Goal: Transaction & Acquisition: Book appointment/travel/reservation

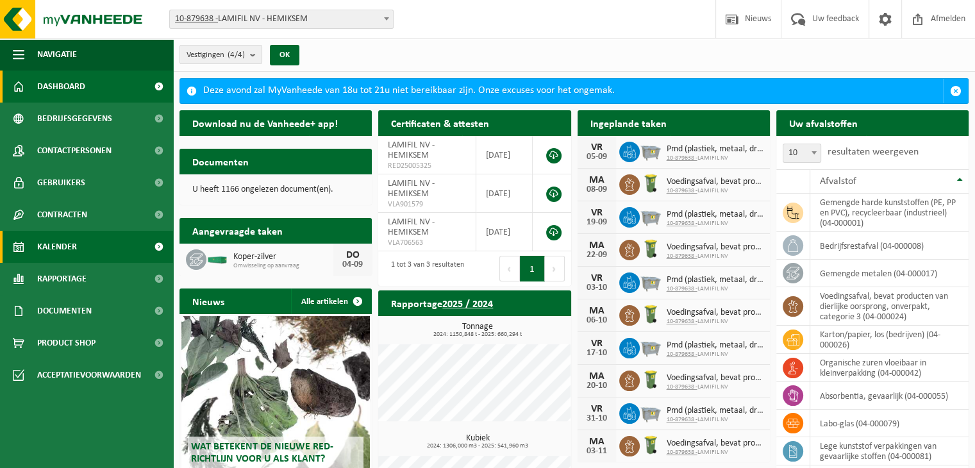
click at [71, 244] on span "Kalender" at bounding box center [57, 247] width 40 height 32
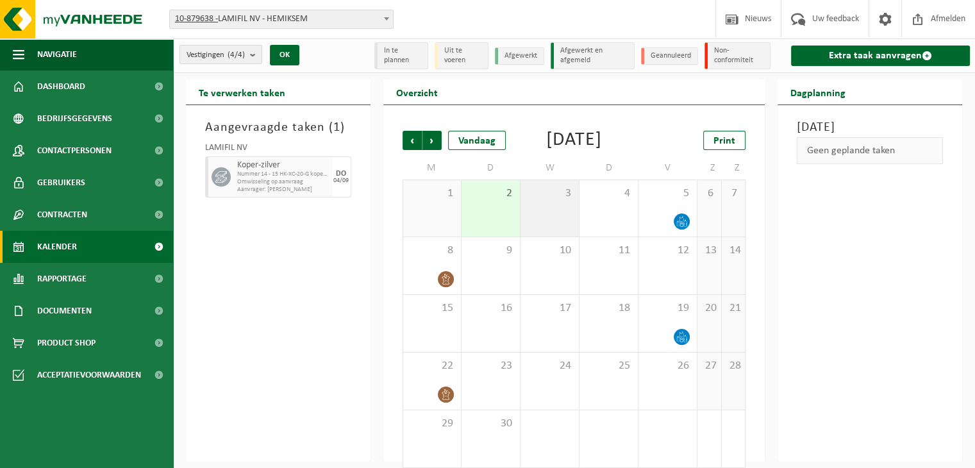
click at [572, 234] on div "3" at bounding box center [550, 208] width 58 height 56
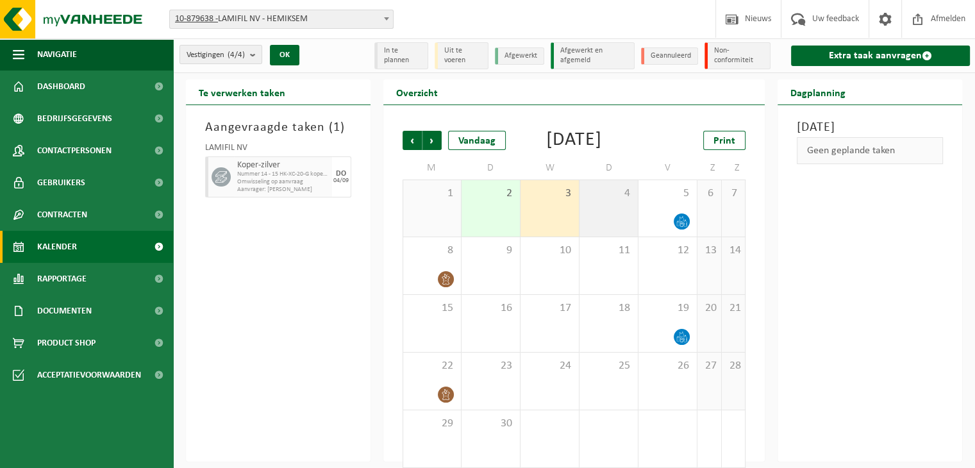
click at [607, 234] on div "4" at bounding box center [609, 208] width 58 height 56
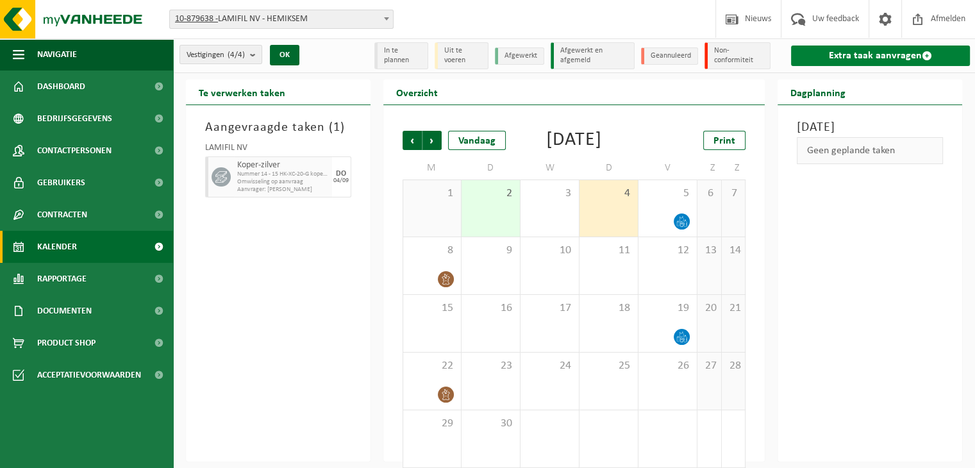
click at [871, 62] on link "Extra taak aanvragen" at bounding box center [880, 56] width 179 height 21
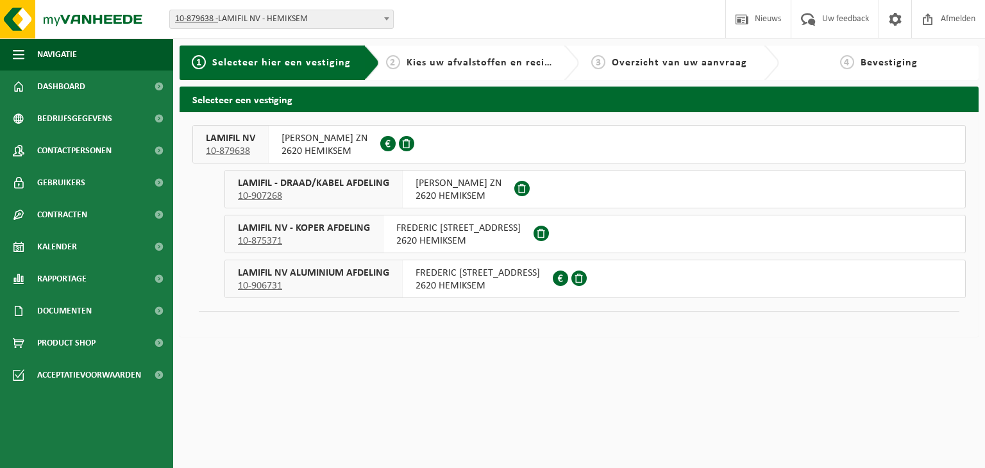
click at [308, 134] on span "FREDERIK SHEIDLAAN ZN" at bounding box center [324, 138] width 86 height 13
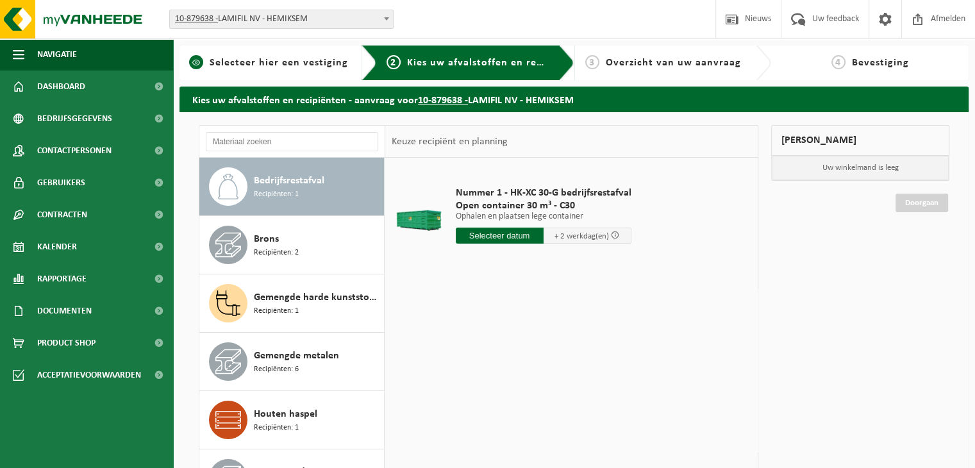
click at [256, 54] on div "1 Selecteer hier een vestiging" at bounding box center [277, 63] width 197 height 35
click at [253, 66] on span "Selecteer hier een vestiging" at bounding box center [279, 63] width 138 height 10
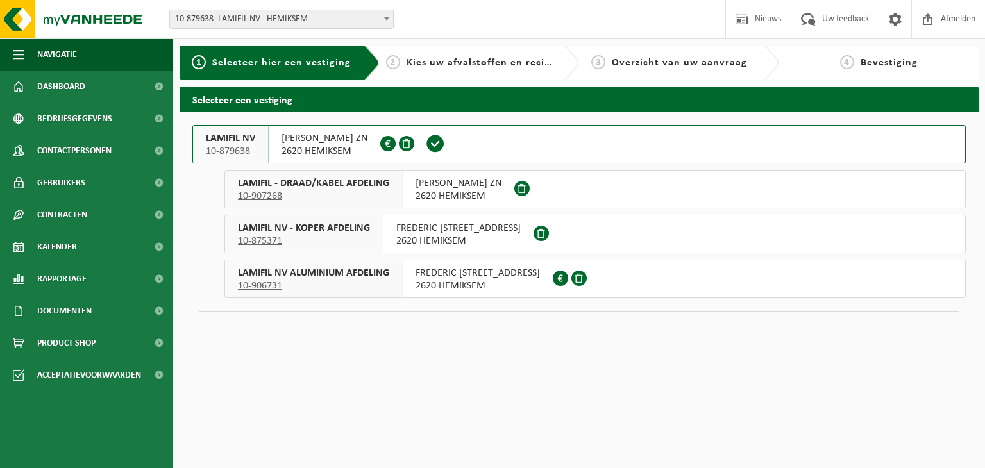
click at [351, 285] on span "10-906731" at bounding box center [313, 285] width 151 height 13
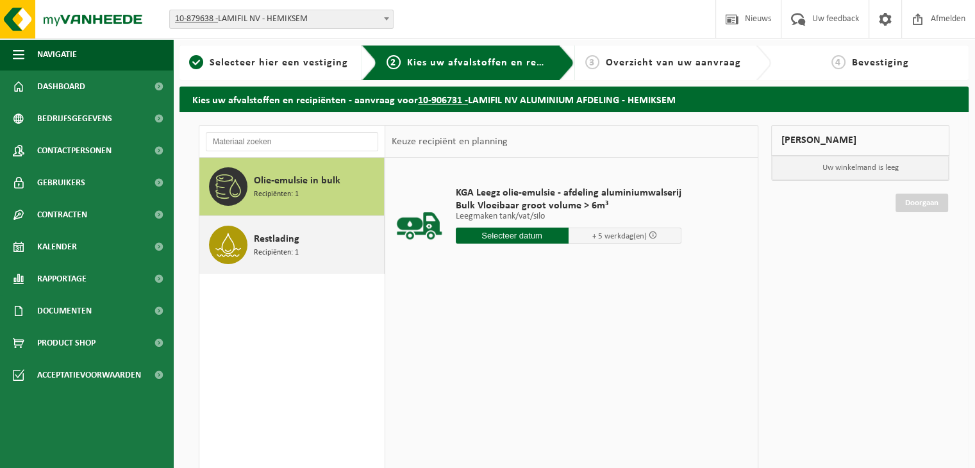
click at [285, 235] on span "Restlading" at bounding box center [277, 238] width 46 height 15
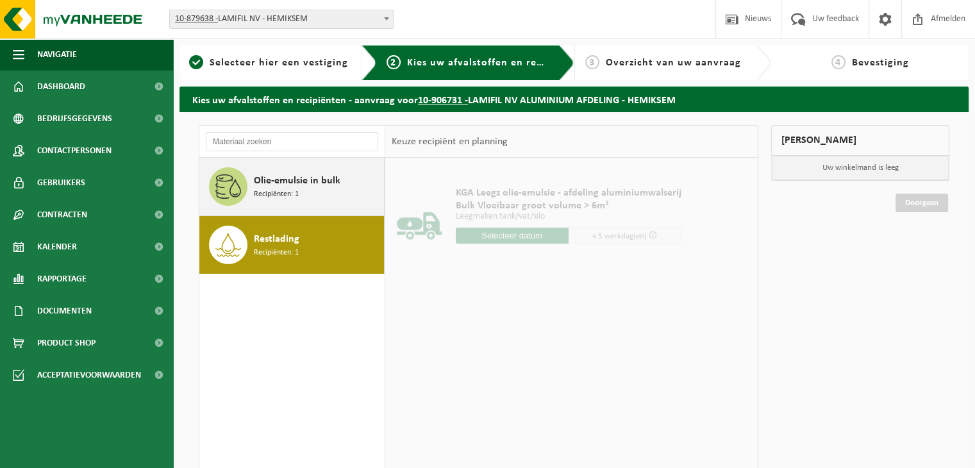
click at [287, 178] on span "Olie-emulsie in bulk" at bounding box center [297, 180] width 87 height 15
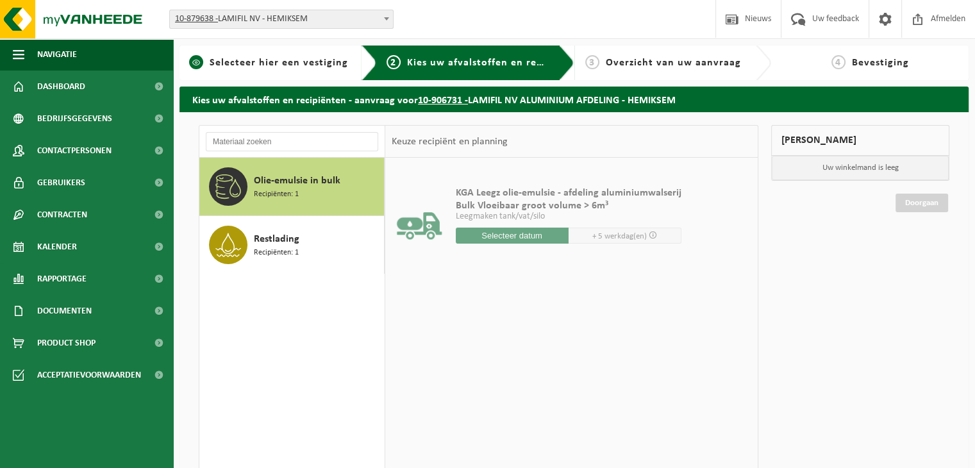
click at [305, 76] on div "1 Selecteer hier een vestiging" at bounding box center [277, 63] width 197 height 35
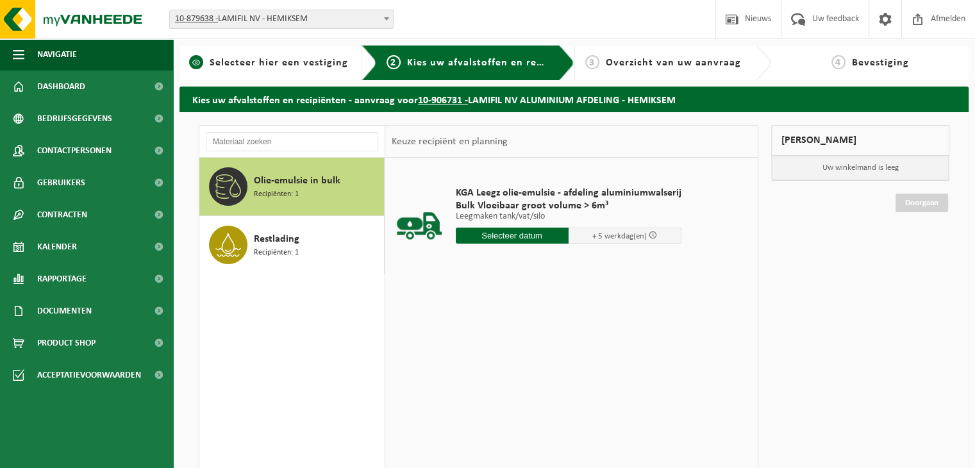
click at [312, 66] on span "Selecteer hier een vestiging" at bounding box center [279, 63] width 138 height 10
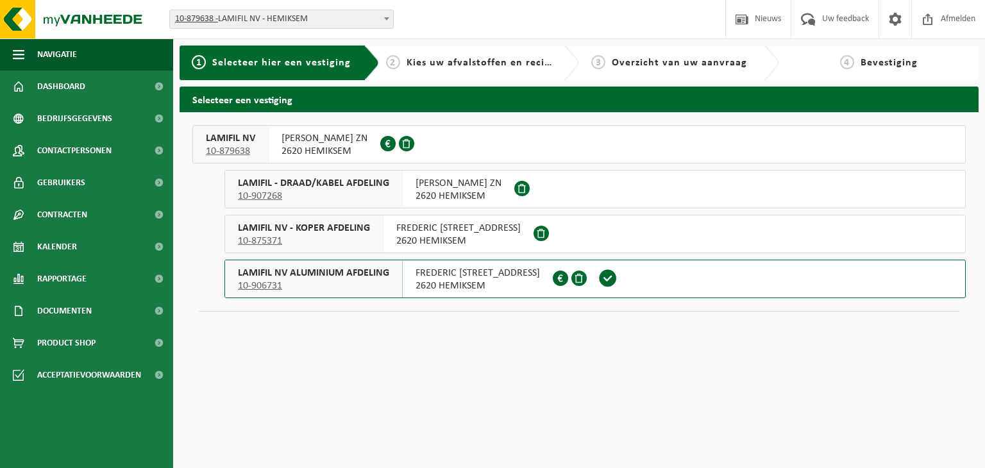
click at [295, 188] on span "LAMIFIL - DRAAD/KABEL AFDELING" at bounding box center [313, 183] width 151 height 13
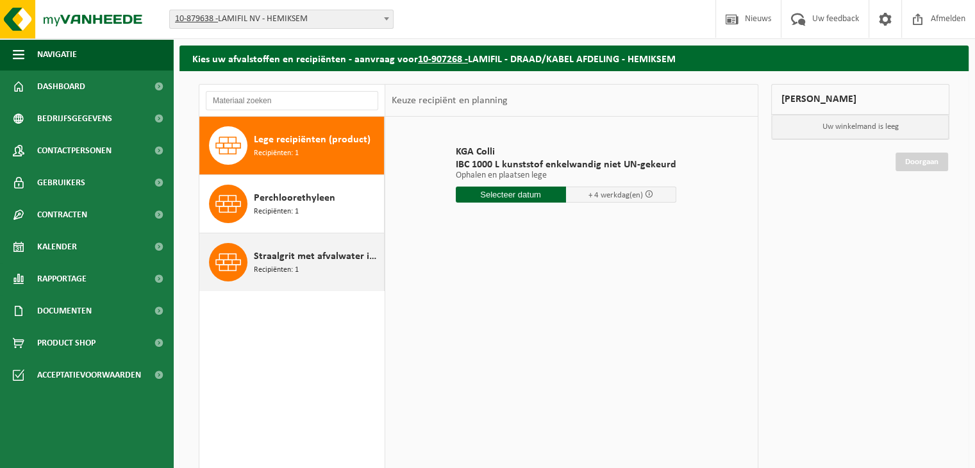
scroll to position [64, 0]
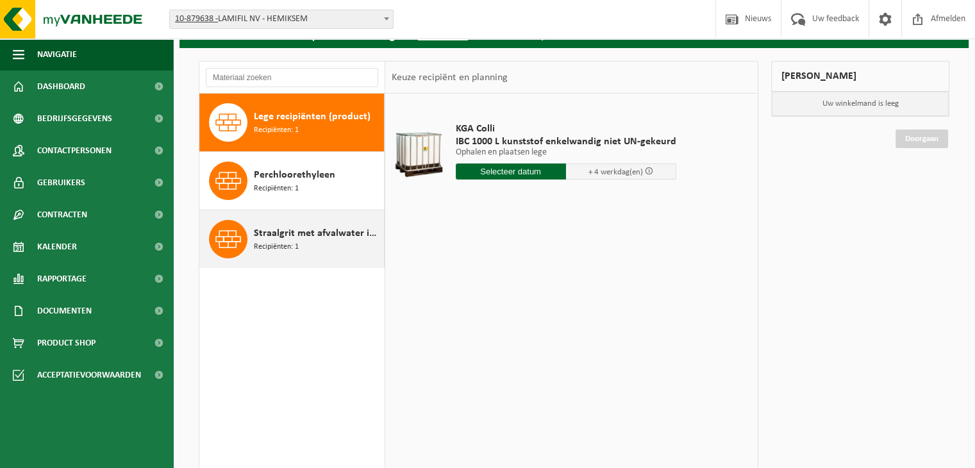
click at [295, 237] on span "Straalgrit met afvalwater in 200lt-vat" at bounding box center [317, 233] width 127 height 15
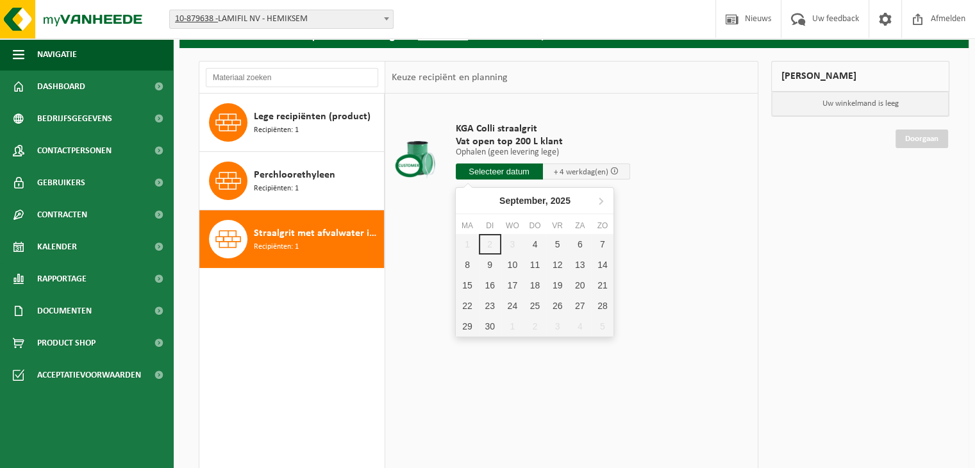
click at [492, 178] on input "text" at bounding box center [499, 171] width 87 height 16
click at [531, 242] on div "4" at bounding box center [535, 244] width 22 height 21
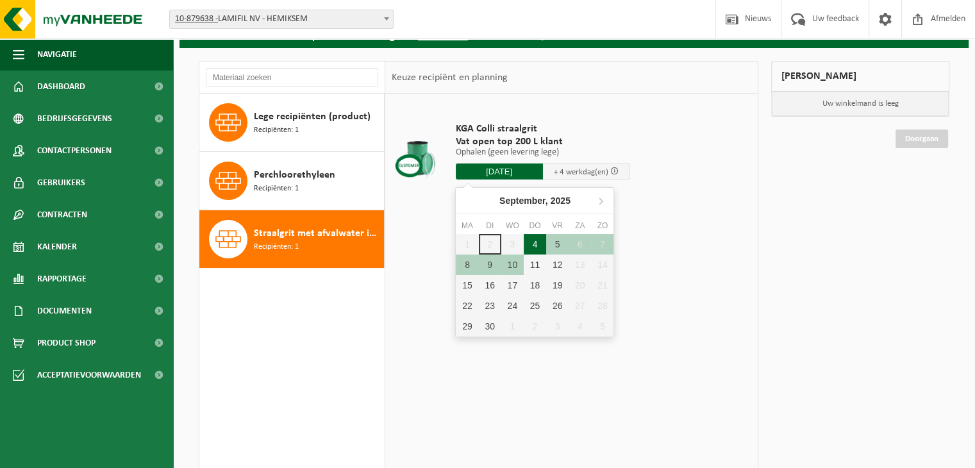
type input "Van 2025-09-04"
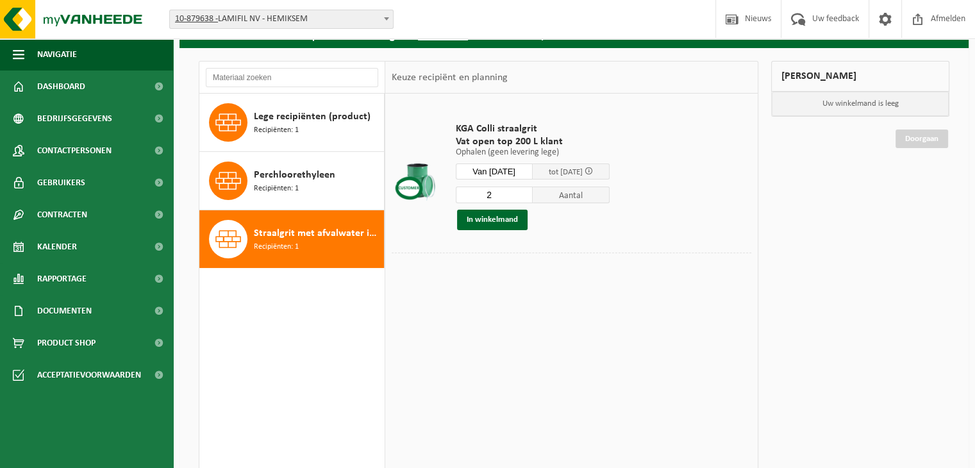
click at [530, 192] on input "2" at bounding box center [494, 195] width 77 height 17
drag, startPoint x: 508, startPoint y: 193, endPoint x: 482, endPoint y: 199, distance: 27.1
click at [482, 199] on input "2" at bounding box center [494, 195] width 77 height 17
type input "62"
click at [494, 222] on button "In winkelmand" at bounding box center [492, 220] width 71 height 21
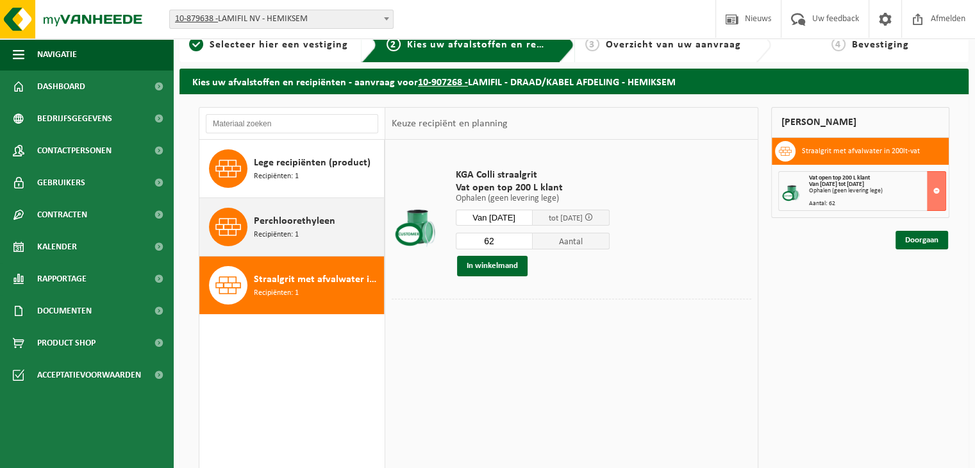
scroll to position [0, 0]
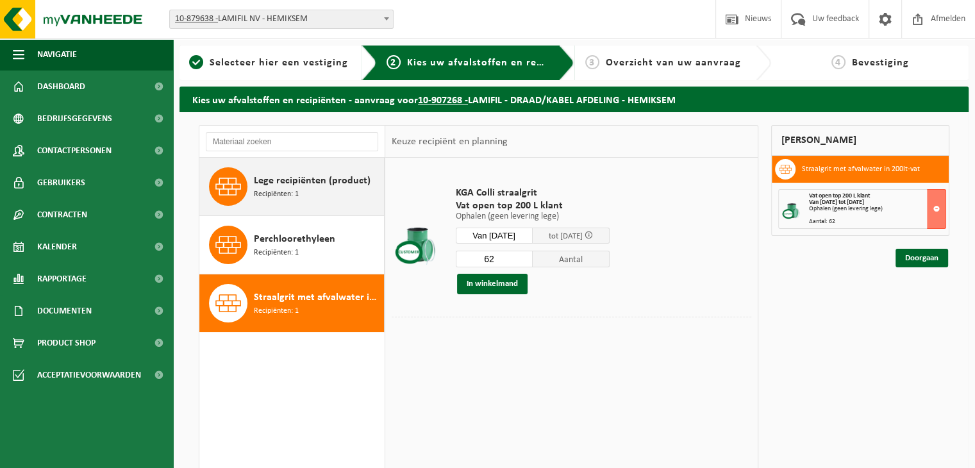
click at [307, 178] on span "Lege recipiënten (product)" at bounding box center [312, 180] width 117 height 15
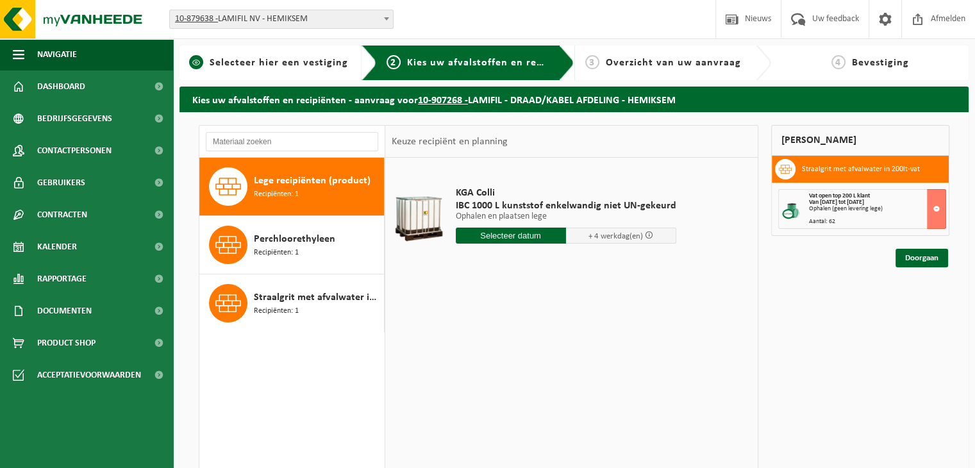
click at [277, 68] on span "Selecteer hier een vestiging" at bounding box center [279, 63] width 138 height 10
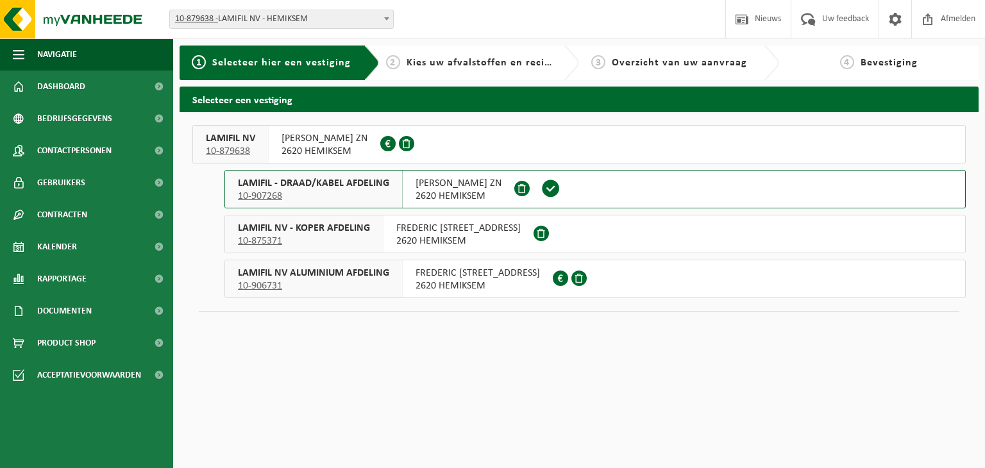
click at [313, 228] on span "LAMIFIL NV - KOPER AFDELING" at bounding box center [304, 228] width 132 height 13
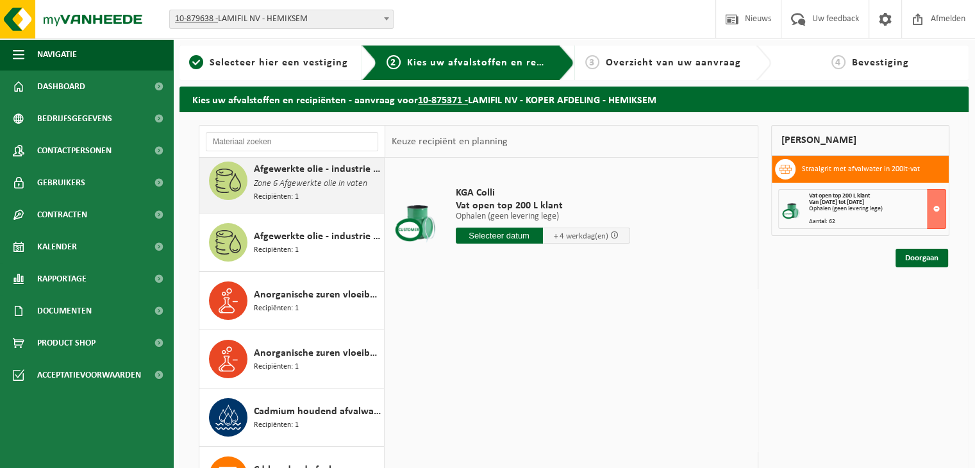
click at [315, 198] on div "Afgewerkte olie - industrie in 200lt Zone 6 Afgewerkte olie in vaten Recipiënte…" at bounding box center [317, 183] width 127 height 42
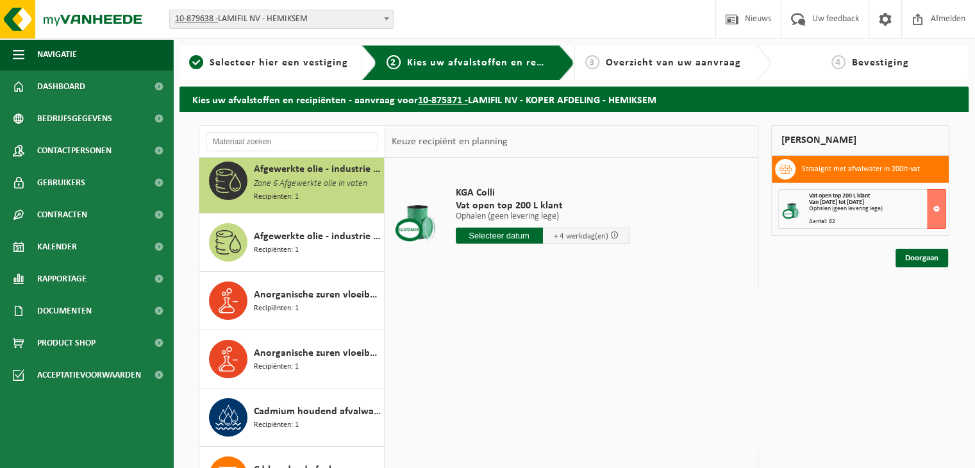
scroll to position [58, 0]
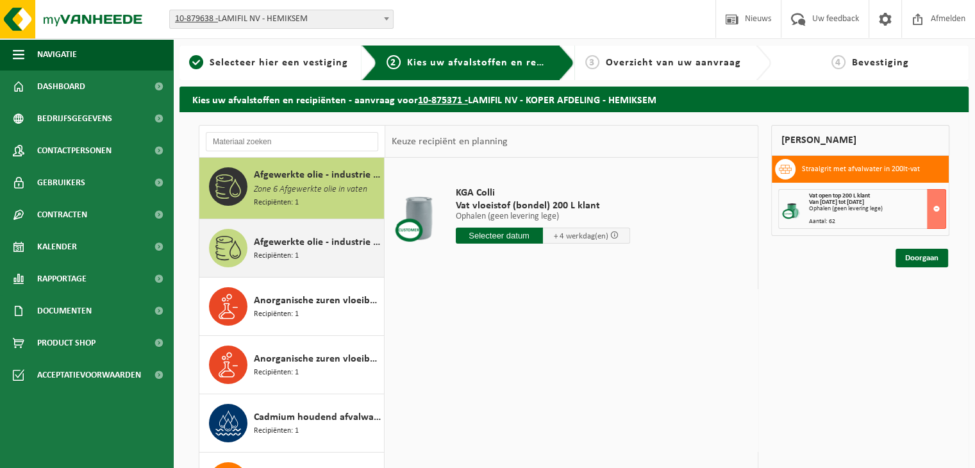
click at [292, 250] on span "Recipiënten: 1" at bounding box center [276, 256] width 45 height 12
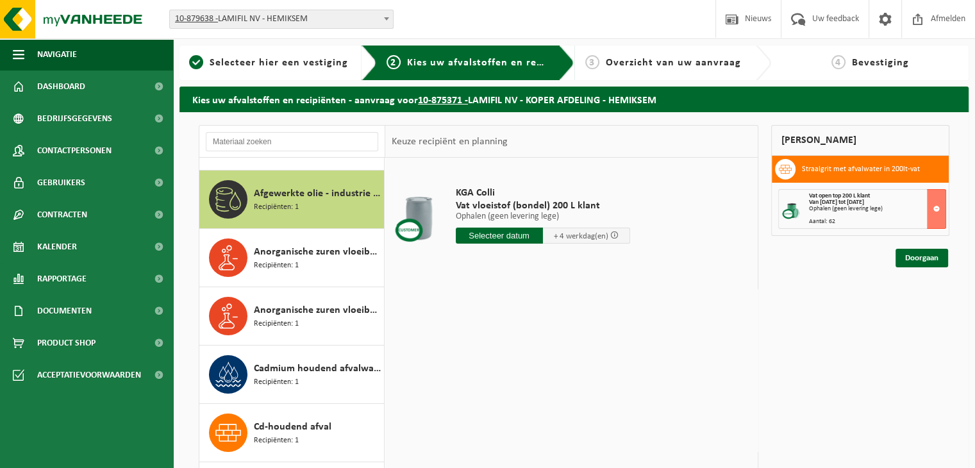
scroll to position [118, 0]
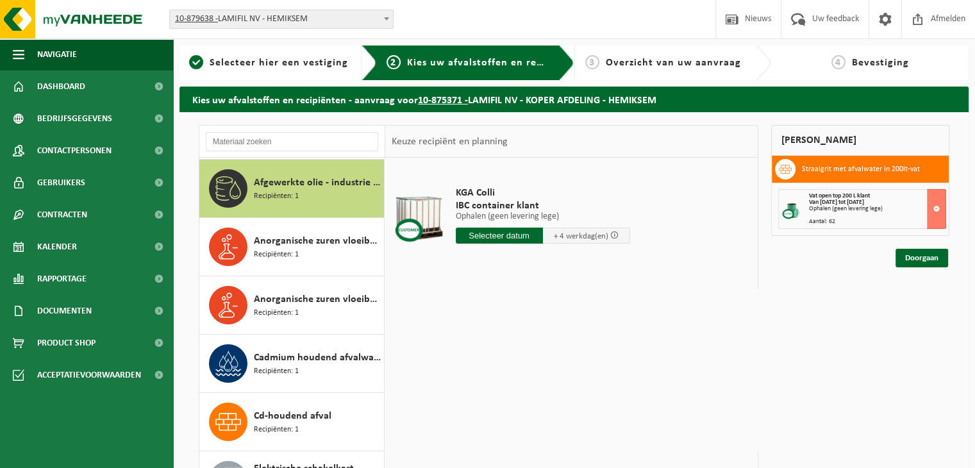
click at [292, 250] on span "Recipiënten: 1" at bounding box center [276, 255] width 45 height 12
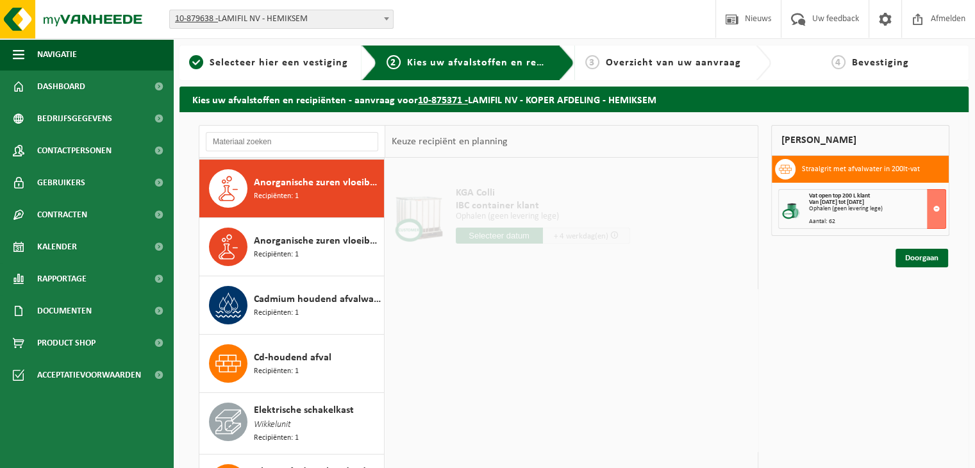
click at [292, 250] on span "Recipiënten: 1" at bounding box center [276, 255] width 45 height 12
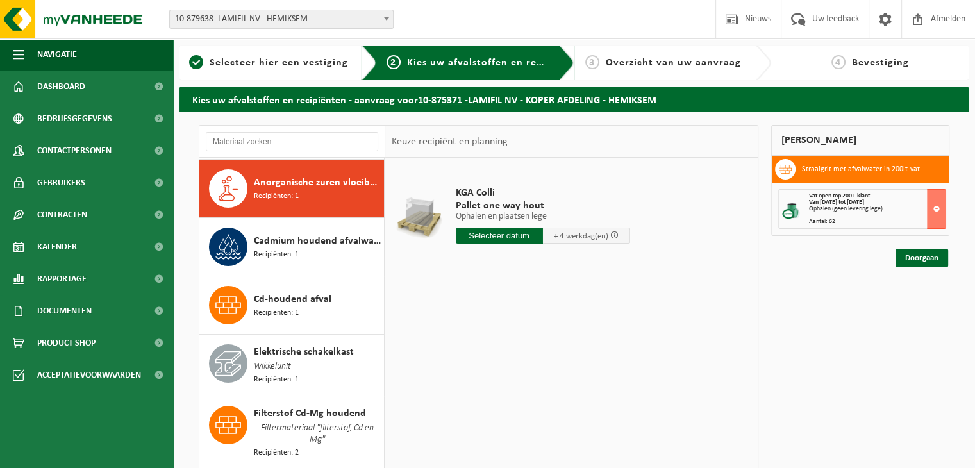
click at [292, 250] on span "Recipiënten: 1" at bounding box center [276, 255] width 45 height 12
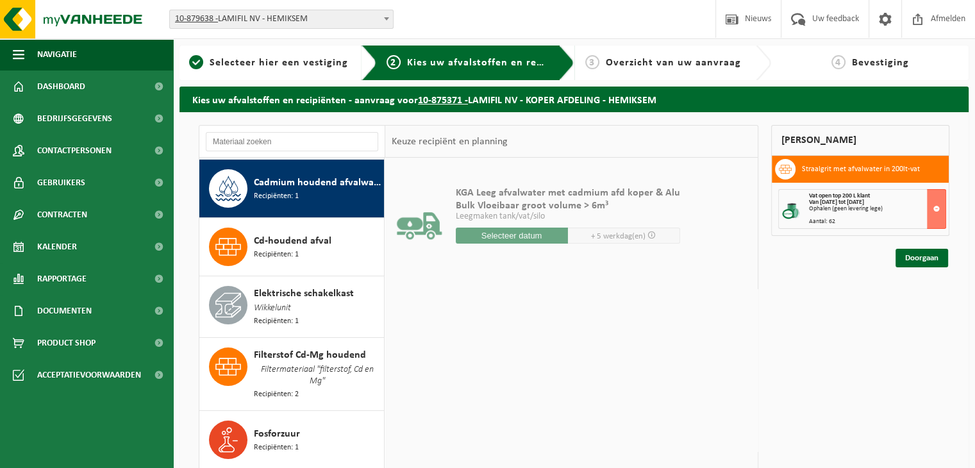
click at [292, 250] on span "Recipiënten: 1" at bounding box center [276, 255] width 45 height 12
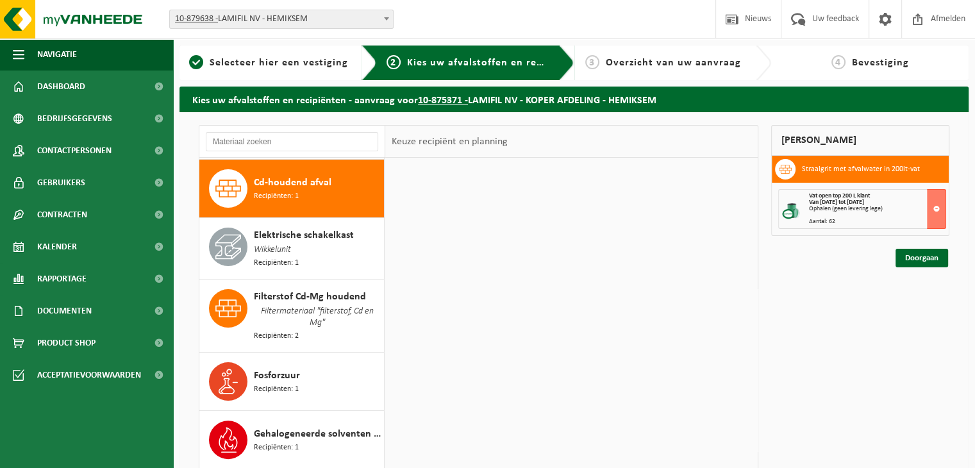
click at [292, 250] on div "Elektrische schakelkast Wikkelunit Recipiënten: 1" at bounding box center [317, 249] width 127 height 42
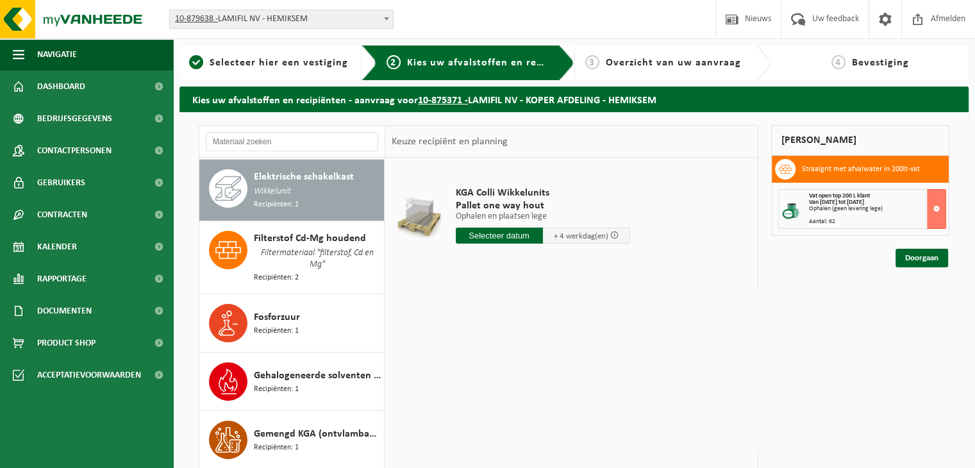
click at [292, 250] on span "Filtermateriaal "filterstof, Cd en Mg"" at bounding box center [317, 259] width 127 height 26
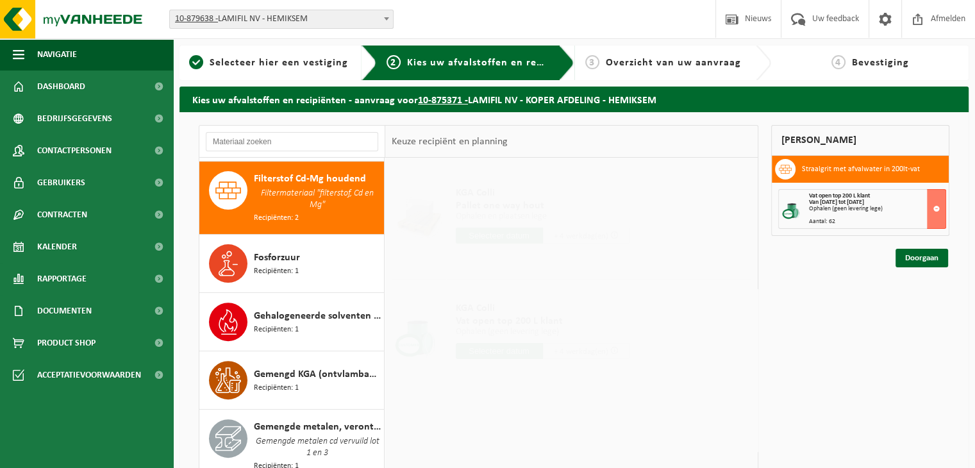
click at [292, 250] on span "Fosforzuur" at bounding box center [277, 257] width 46 height 15
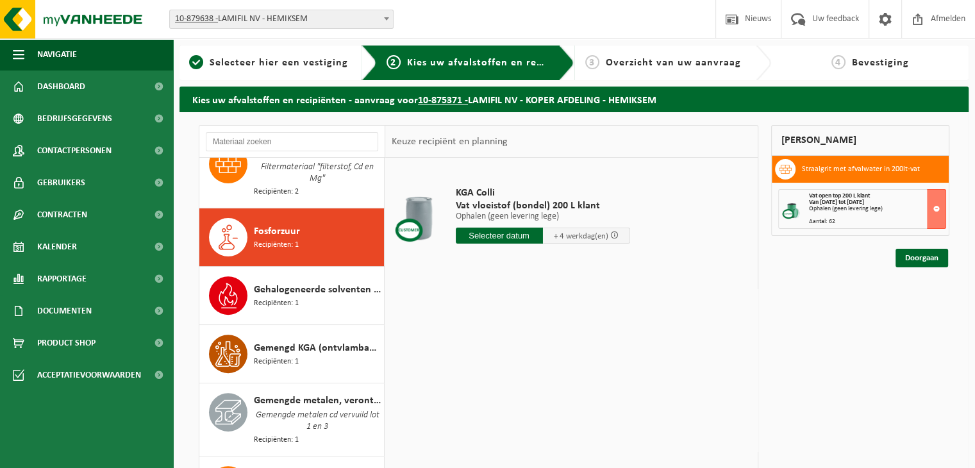
scroll to position [477, 0]
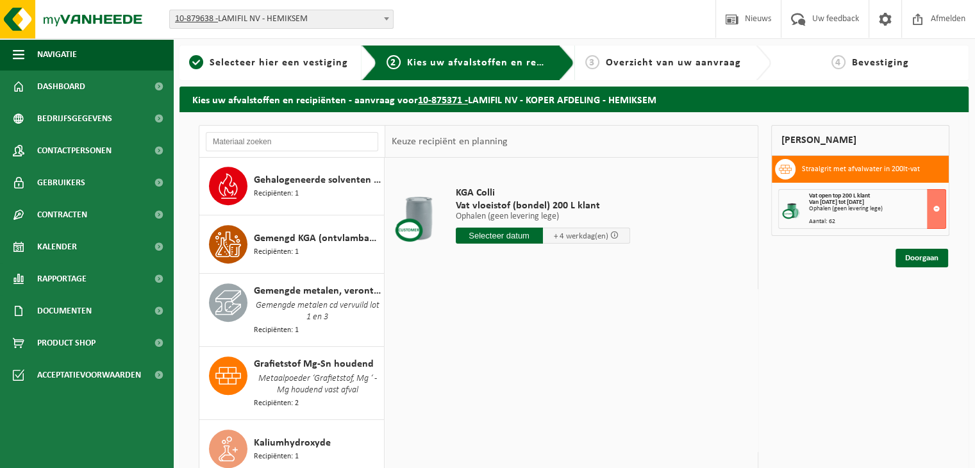
click at [292, 250] on span "Recipiënten: 1" at bounding box center [276, 252] width 45 height 12
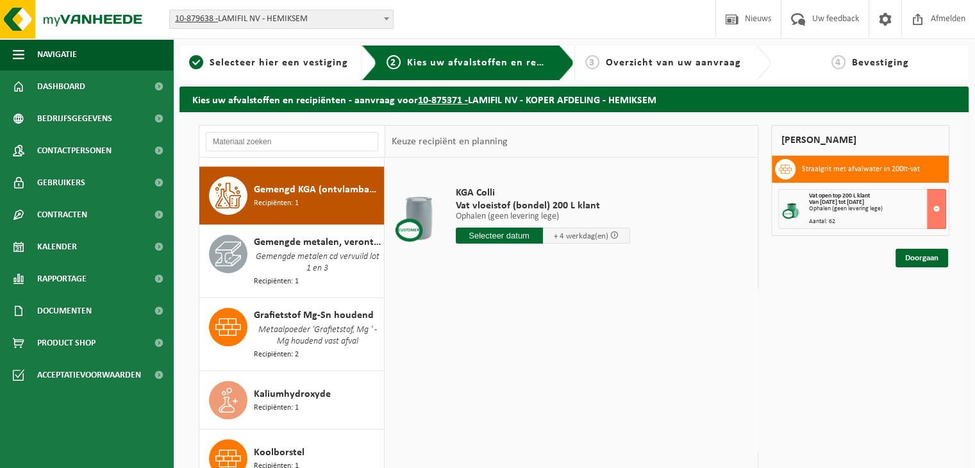
scroll to position [658, 0]
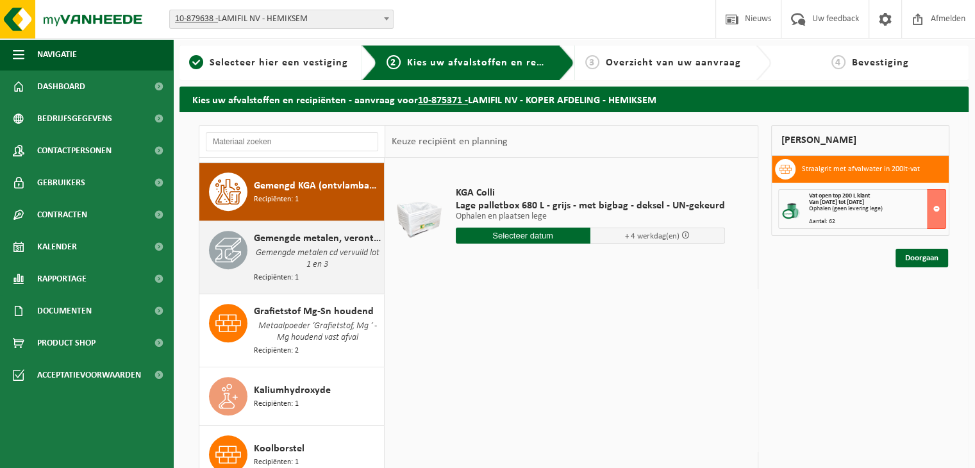
click at [296, 246] on span "Gemengde metalen cd vervuild lot 1 en 3" at bounding box center [317, 259] width 127 height 26
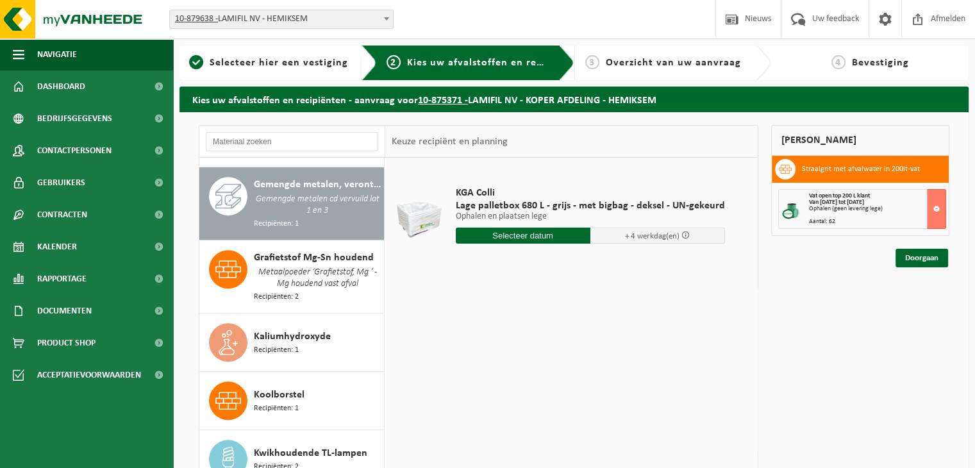
scroll to position [715, 0]
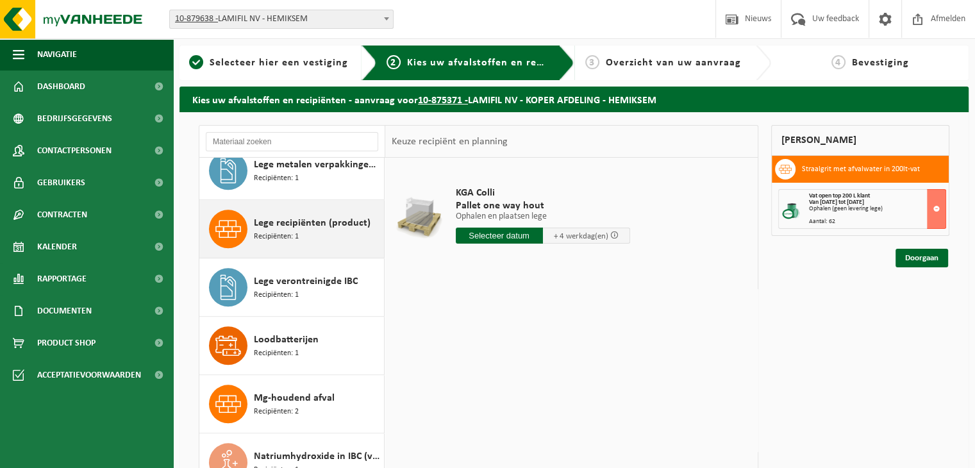
click at [297, 240] on div "Lege recipiënten (product) Recipiënten: 1" at bounding box center [291, 229] width 185 height 58
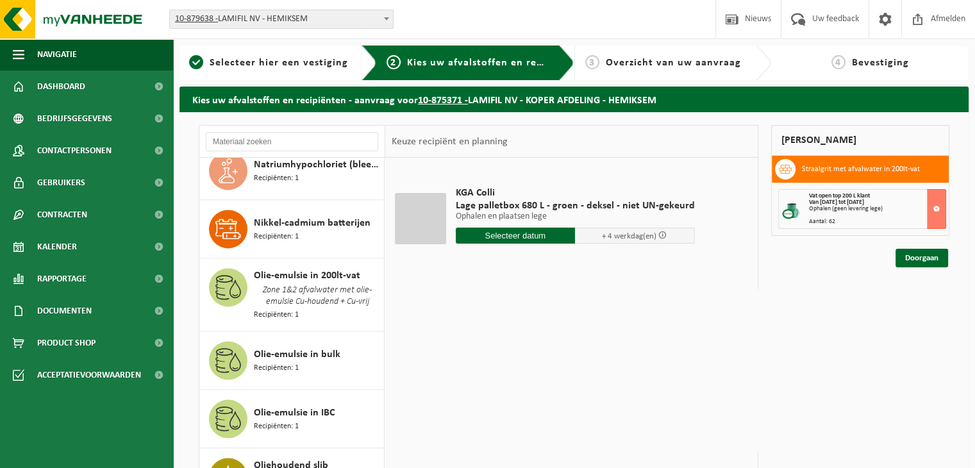
scroll to position [1835, 0]
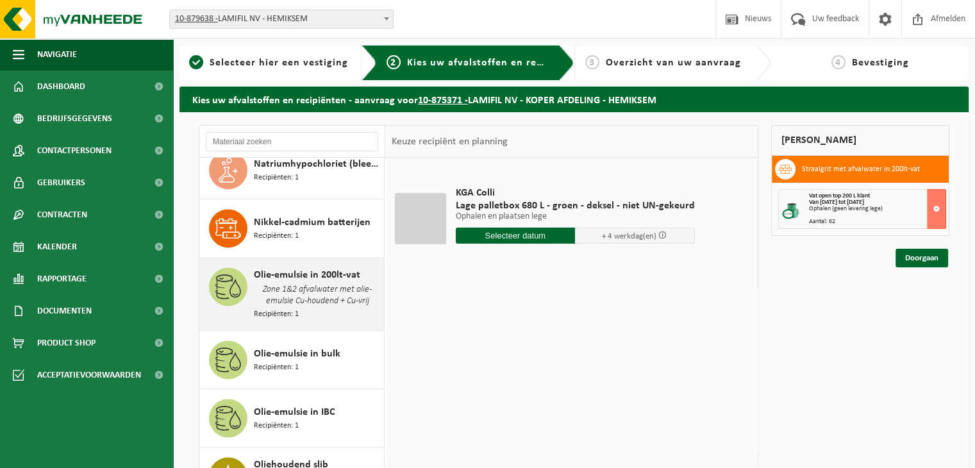
click at [299, 283] on span "Zone 1&2 afvalwater met olie-emulsie Cu-houdend + Cu-vrij" at bounding box center [317, 296] width 127 height 26
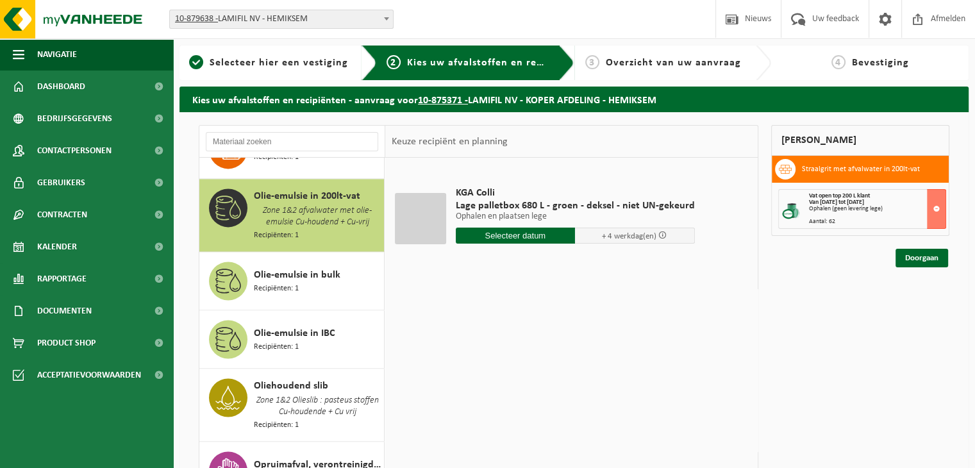
scroll to position [1922, 0]
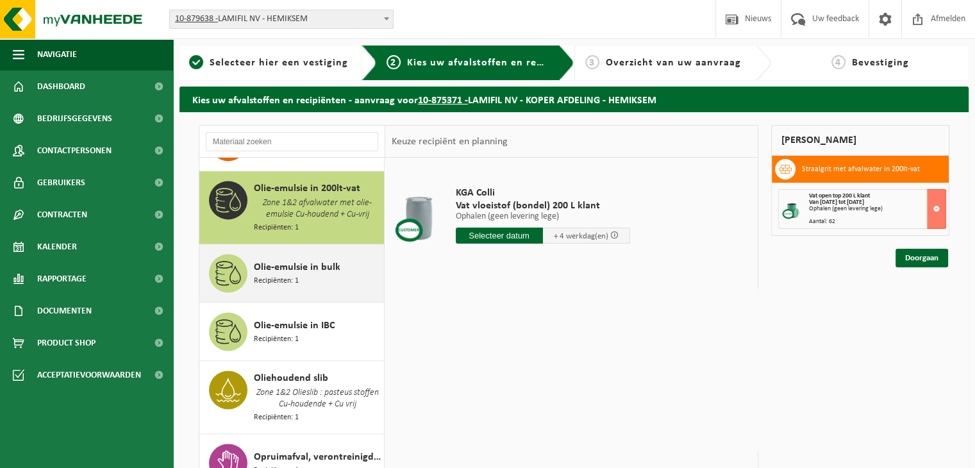
click at [325, 260] on span "Olie-emulsie in bulk" at bounding box center [297, 267] width 87 height 15
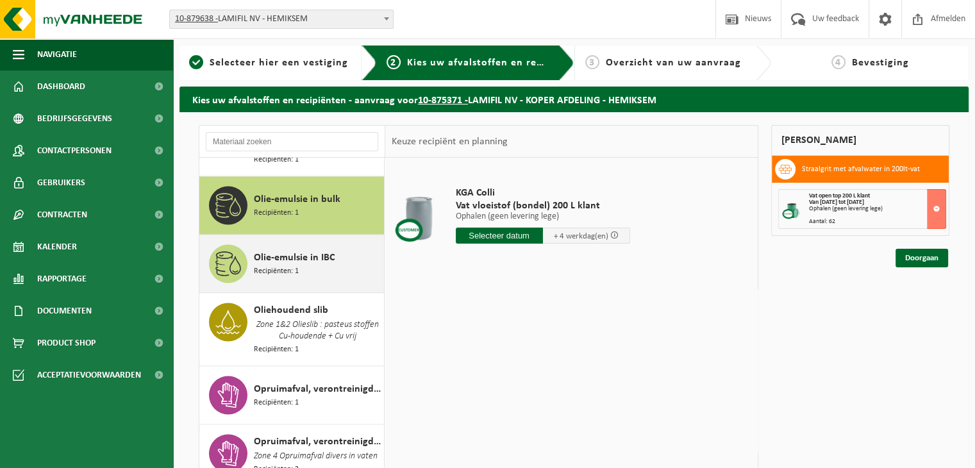
scroll to position [1994, 0]
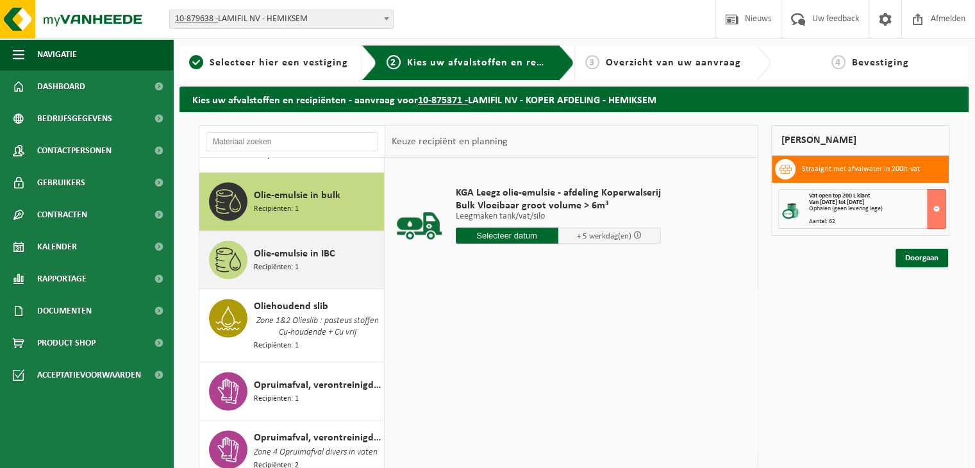
click at [320, 246] on span "Olie-emulsie in IBC" at bounding box center [294, 253] width 81 height 15
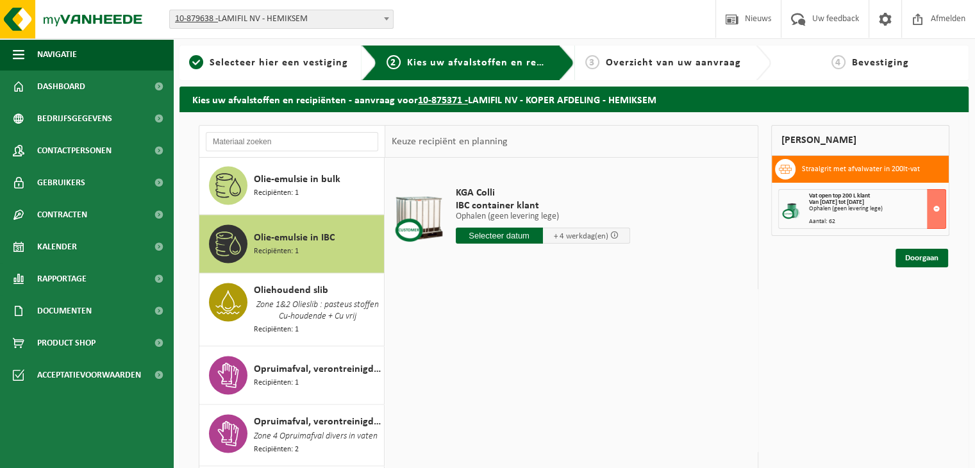
scroll to position [1987, 0]
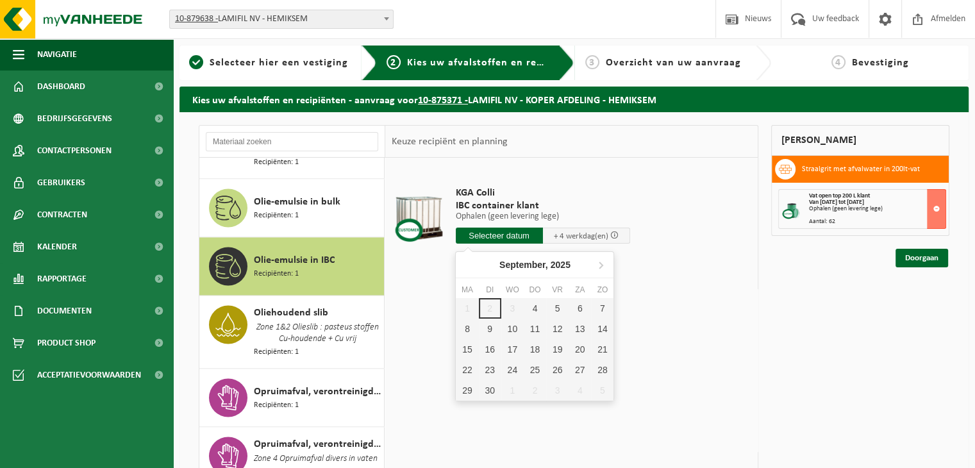
click at [495, 231] on input "text" at bounding box center [499, 236] width 87 height 16
click at [531, 305] on div "4" at bounding box center [535, 308] width 22 height 21
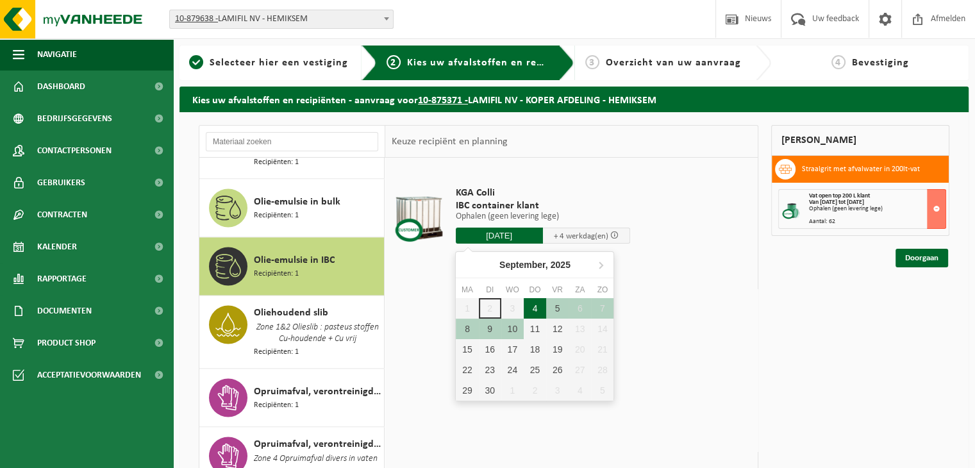
type input "Van 2025-09-04"
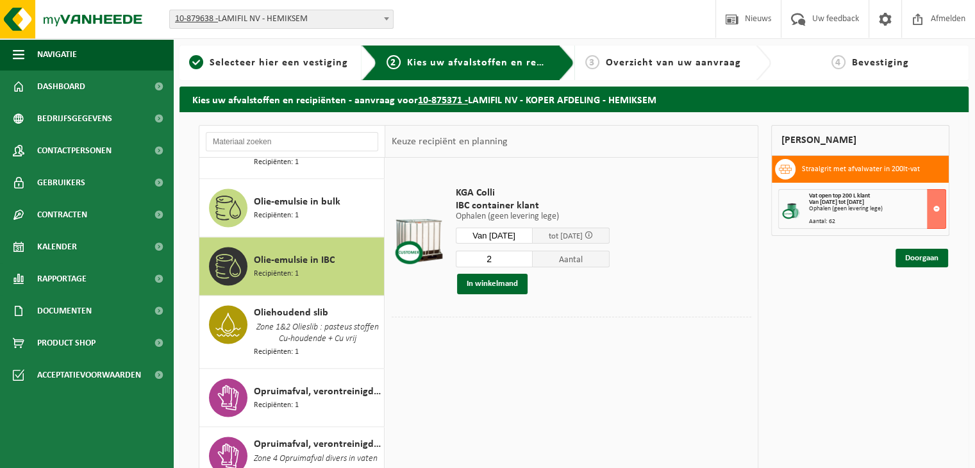
type input "2"
click at [530, 256] on input "2" at bounding box center [494, 259] width 77 height 17
click at [510, 281] on button "In winkelmand" at bounding box center [492, 284] width 71 height 21
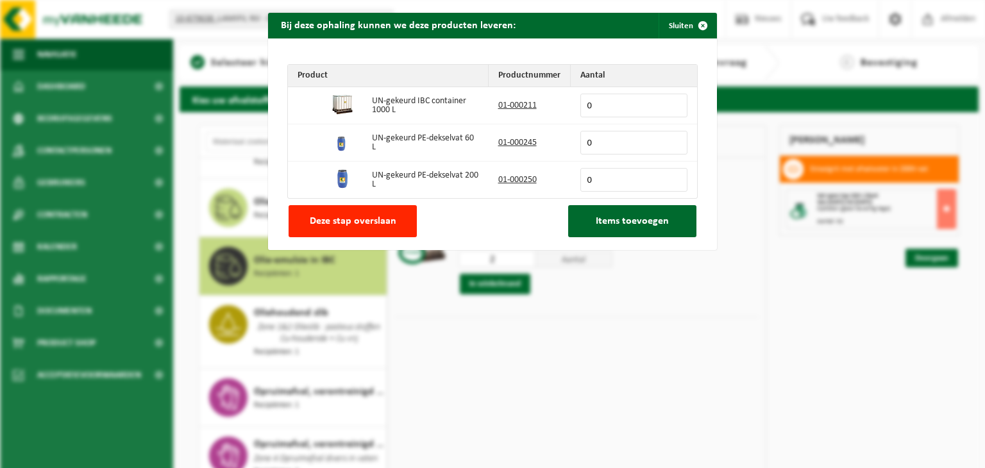
click at [601, 110] on input "0" at bounding box center [633, 106] width 107 height 24
click at [364, 226] on span "Deze stap overslaan" at bounding box center [353, 221] width 87 height 10
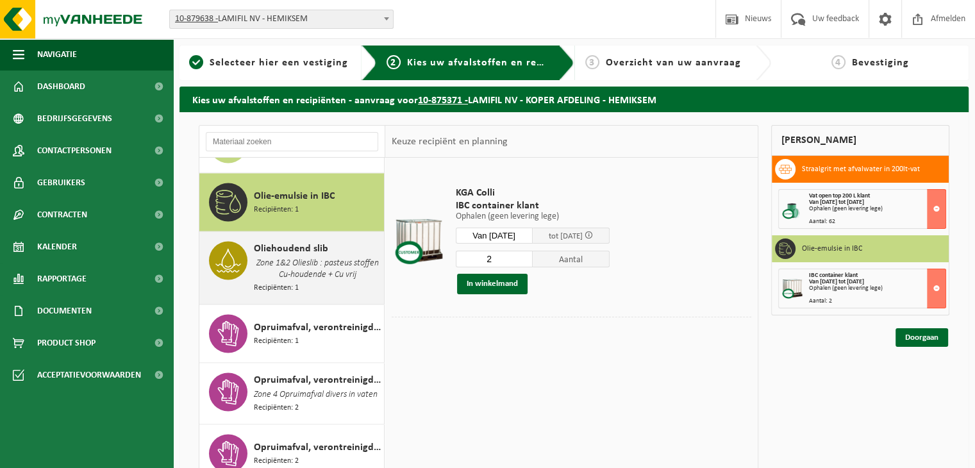
click at [301, 271] on div "Oliehoudend slib Zone 1&2 Olieslib : pasteus stoffen Cu-houdende + Cu vrij Reci…" at bounding box center [317, 267] width 127 height 53
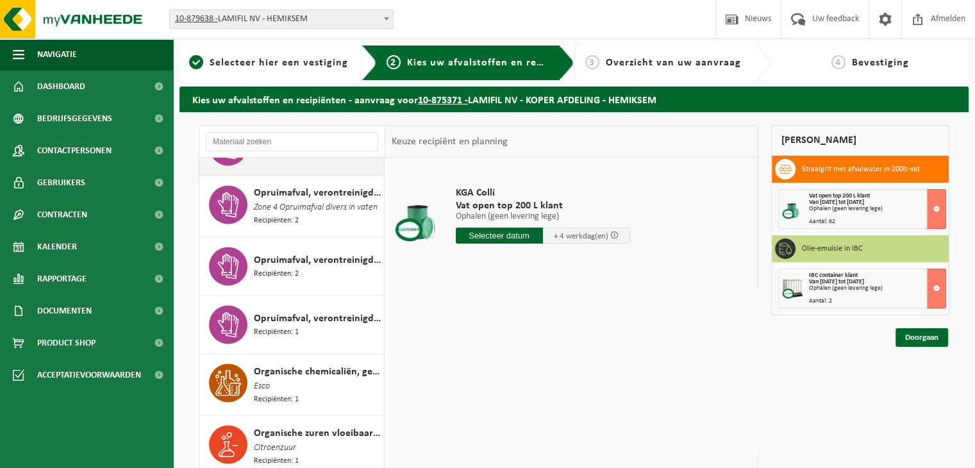
scroll to position [2174, 0]
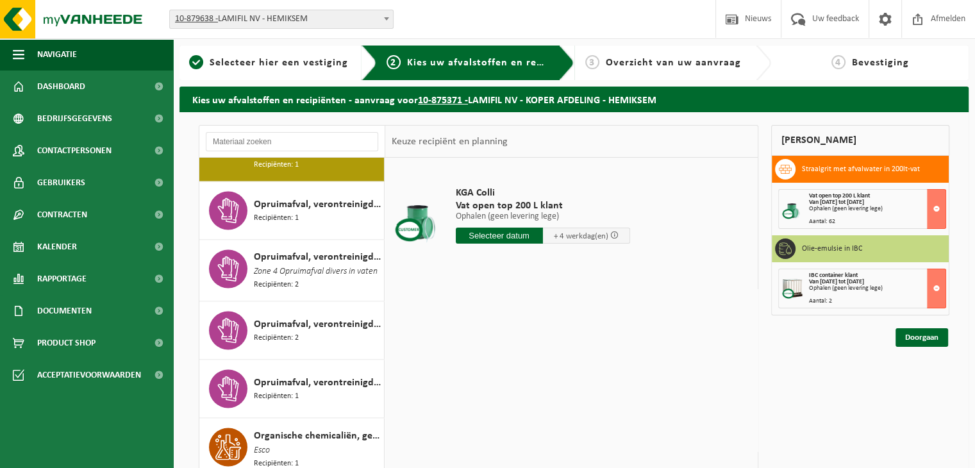
click at [595, 287] on div "KGA Colli Vat open top 200 L klant Ophalen (geen levering lege) Ophalen (geen l…" at bounding box center [571, 350] width 372 height 385
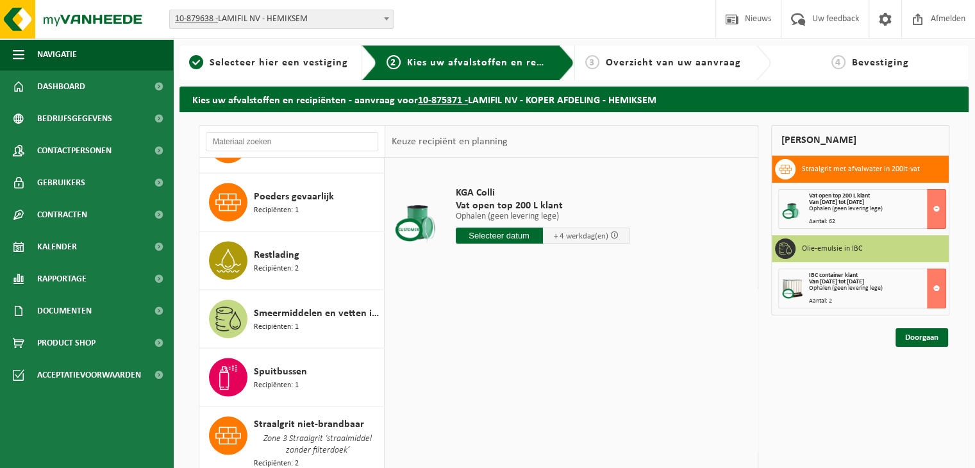
scroll to position [2687, 0]
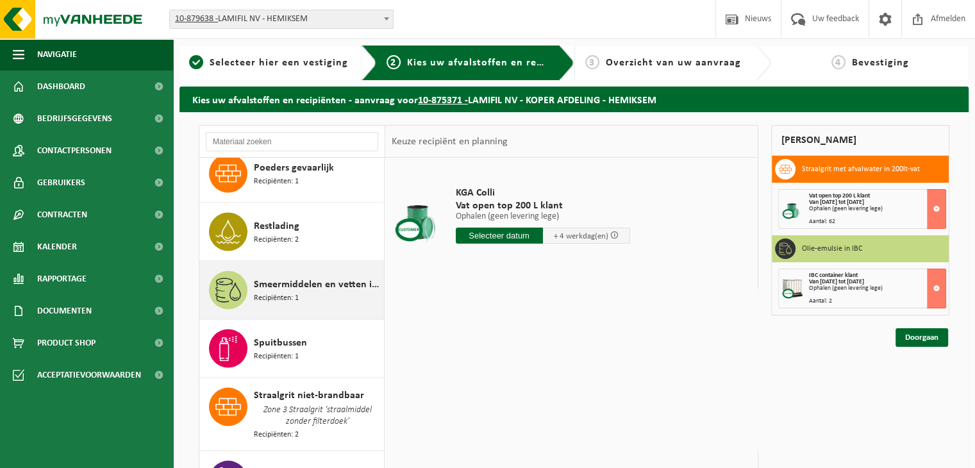
click at [315, 291] on div "Smeermiddelen en vetten in 200lt-vat Recipiënten: 1" at bounding box center [317, 290] width 127 height 38
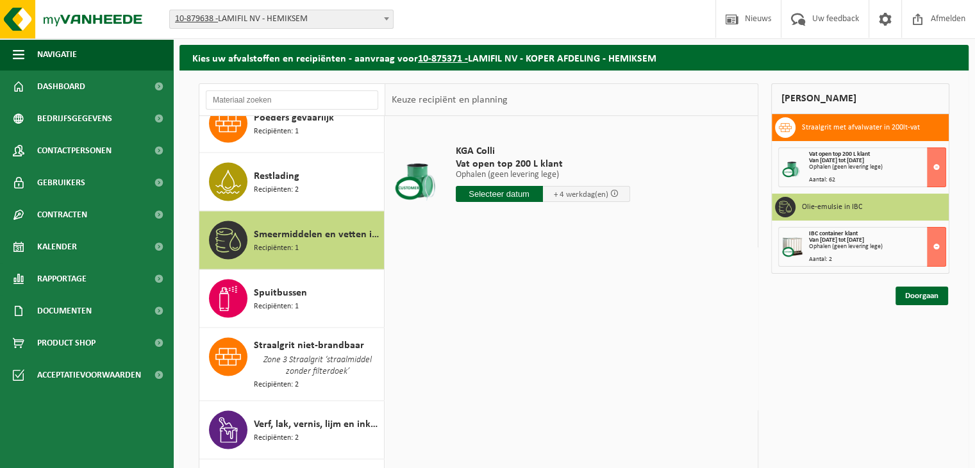
scroll to position [64, 0]
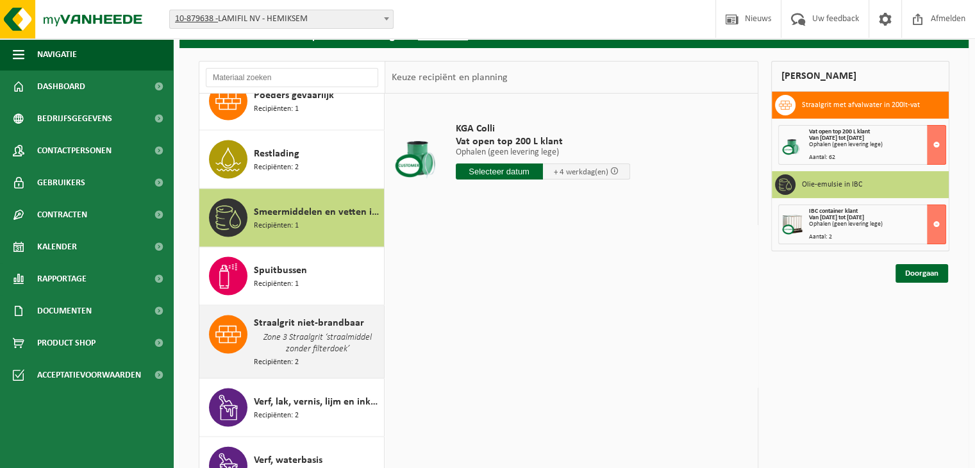
click at [304, 316] on span "Straalgrit niet-brandbaar" at bounding box center [309, 322] width 110 height 15
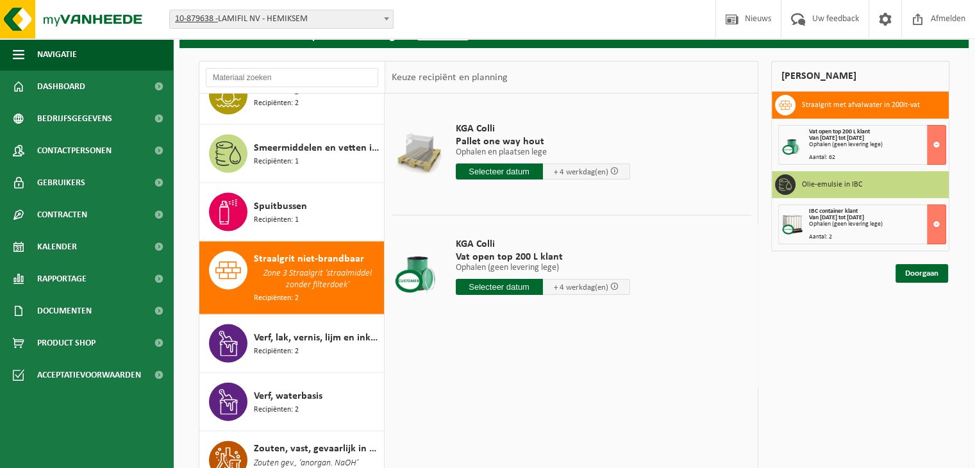
click at [724, 315] on td "KGA Colli Vat open top 200 L klant Ophalen (geen levering lege) Ophalen (geen l…" at bounding box center [599, 269] width 306 height 109
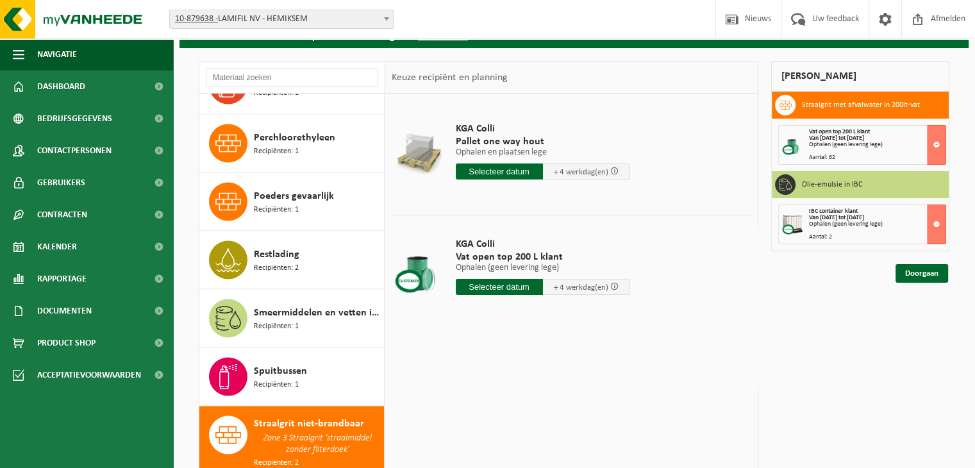
scroll to position [2567, 0]
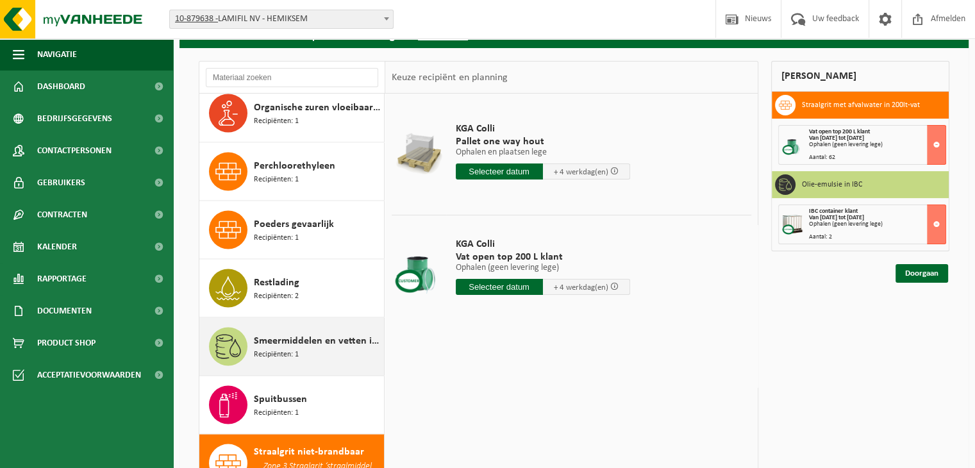
click at [287, 333] on span "Smeermiddelen en vetten in 200lt-vat" at bounding box center [317, 340] width 127 height 15
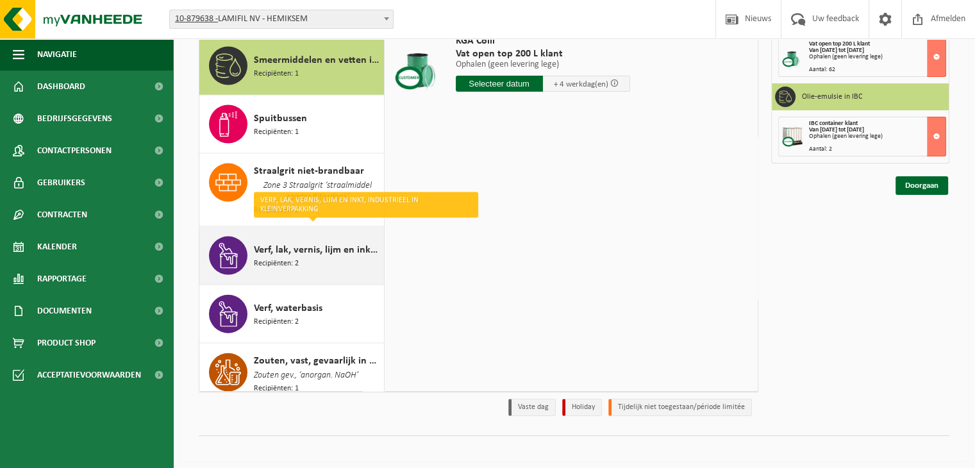
scroll to position [158, 0]
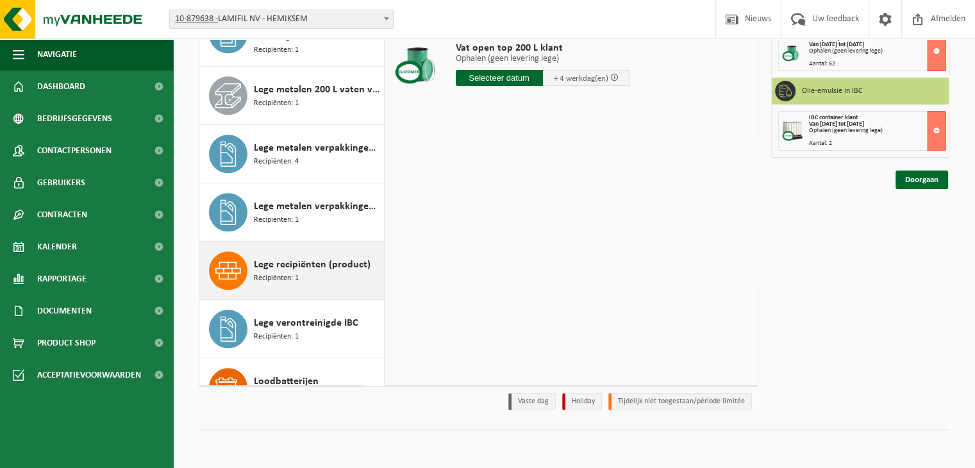
click at [328, 261] on div "Lege recipiënten (product) Recipiënten: 1" at bounding box center [317, 270] width 127 height 38
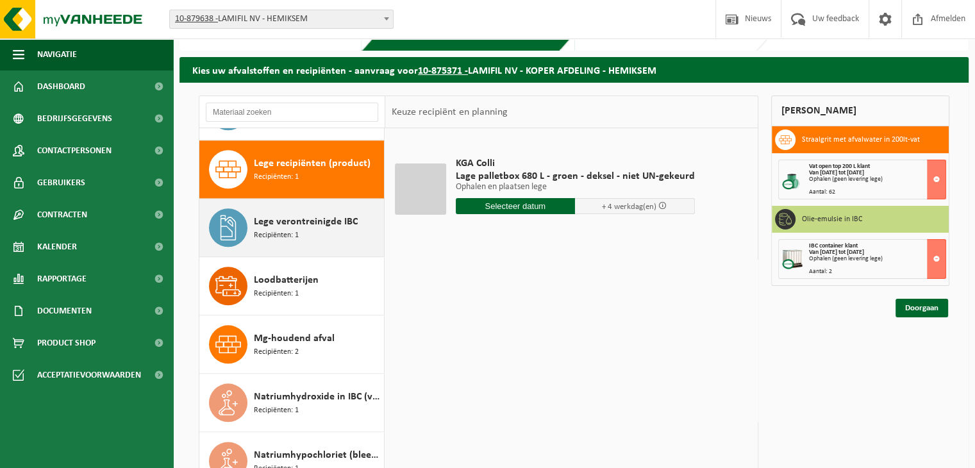
scroll to position [1451, 0]
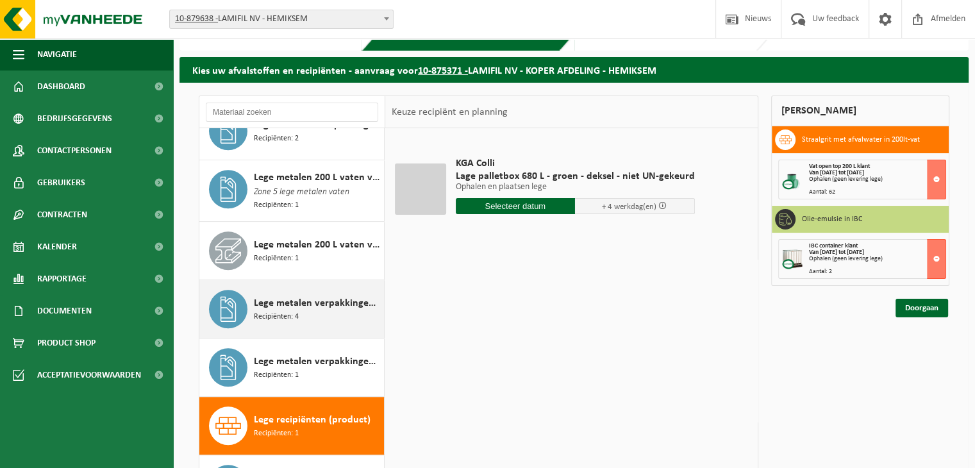
click at [297, 296] on span "Lege metalen verpakkingen van gevaarlijke stoffen" at bounding box center [317, 303] width 127 height 15
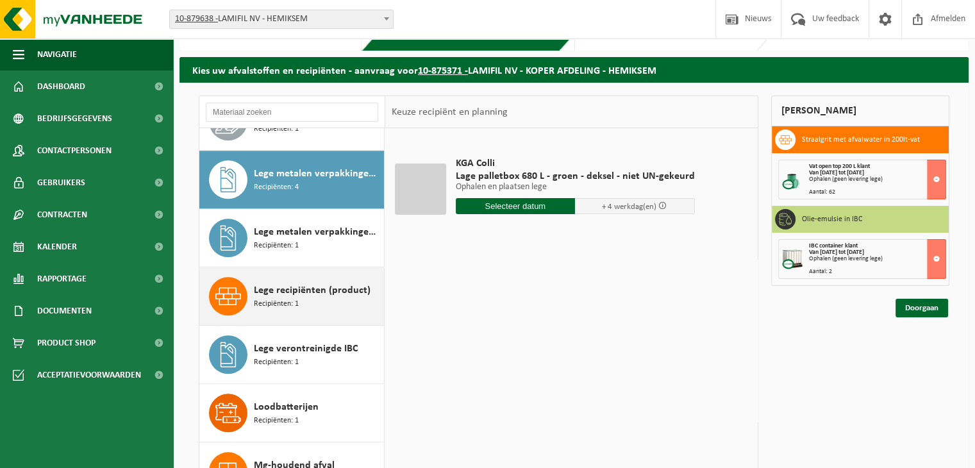
scroll to position [1398, 0]
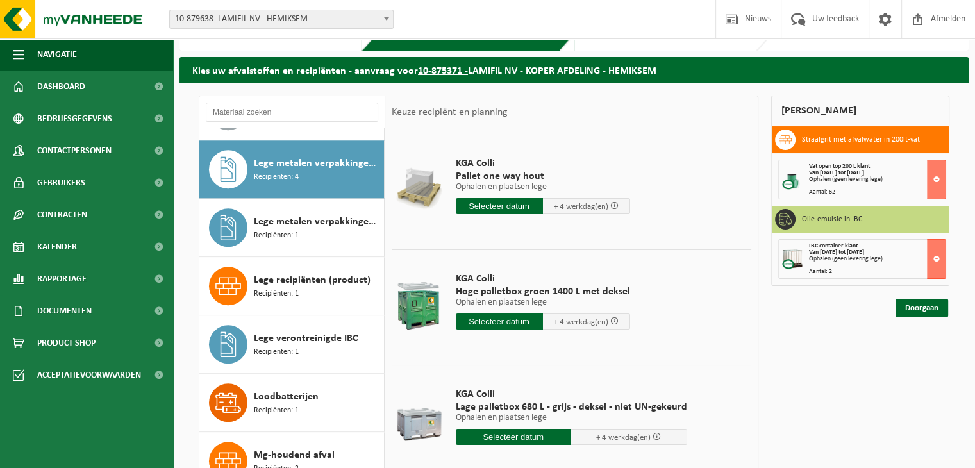
drag, startPoint x: 299, startPoint y: 215, endPoint x: 397, endPoint y: 206, distance: 98.6
click at [385, 203] on div "Absorbentia, gevaarlijk Recipiënten: 1 Afgewerkte olie - industrie in 200lt Zon…" at bounding box center [479, 305] width 560 height 419
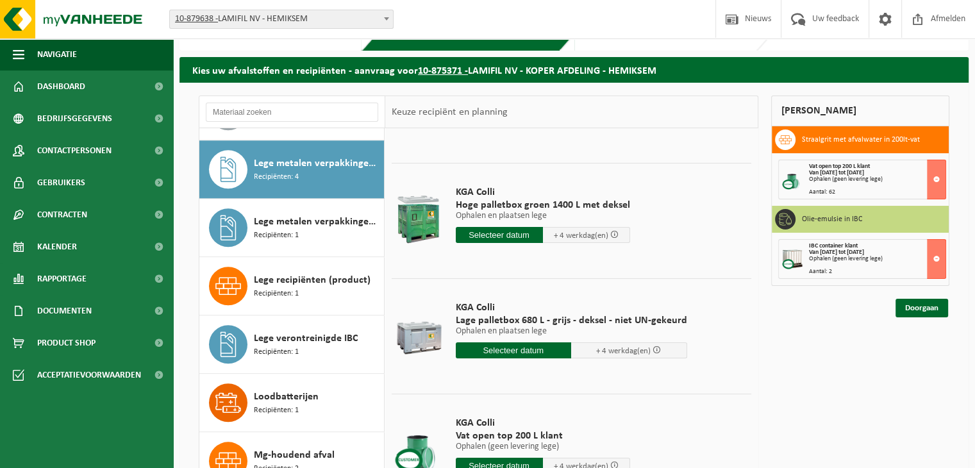
scroll to position [88, 0]
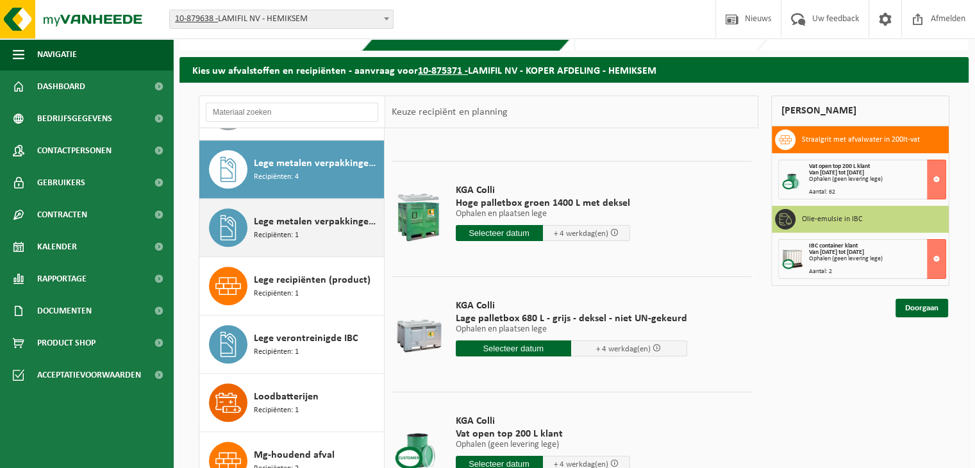
click at [306, 214] on span "Lege metalen verpakkingen van giftige stoffen" at bounding box center [317, 221] width 127 height 15
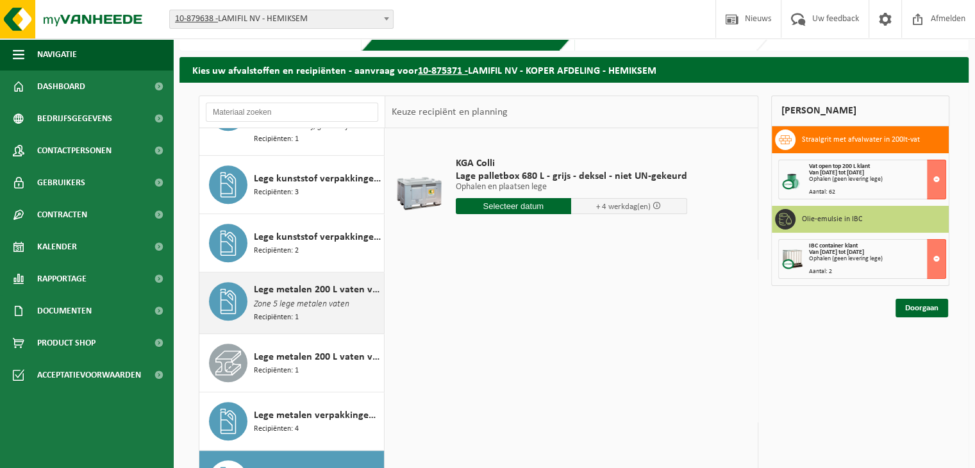
scroll to position [1136, 0]
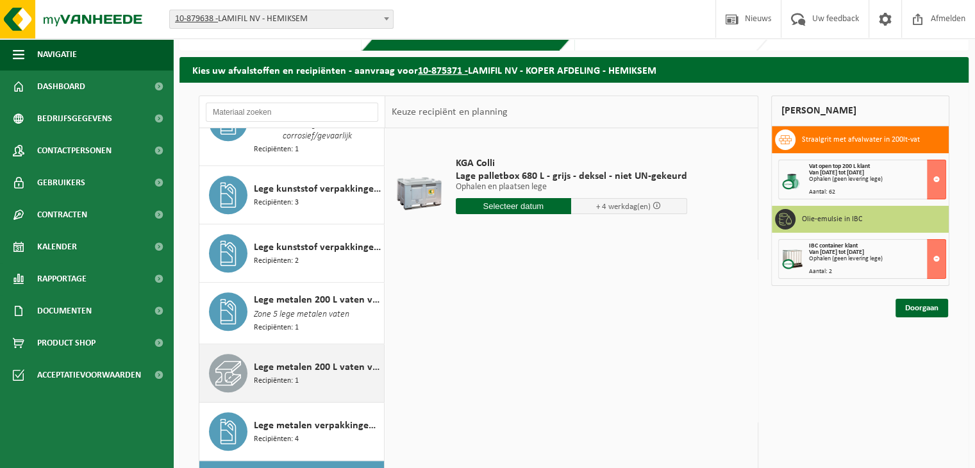
click at [308, 360] on span "Lege metalen 200 L vaten van niet gevaarlijke producten" at bounding box center [317, 367] width 127 height 15
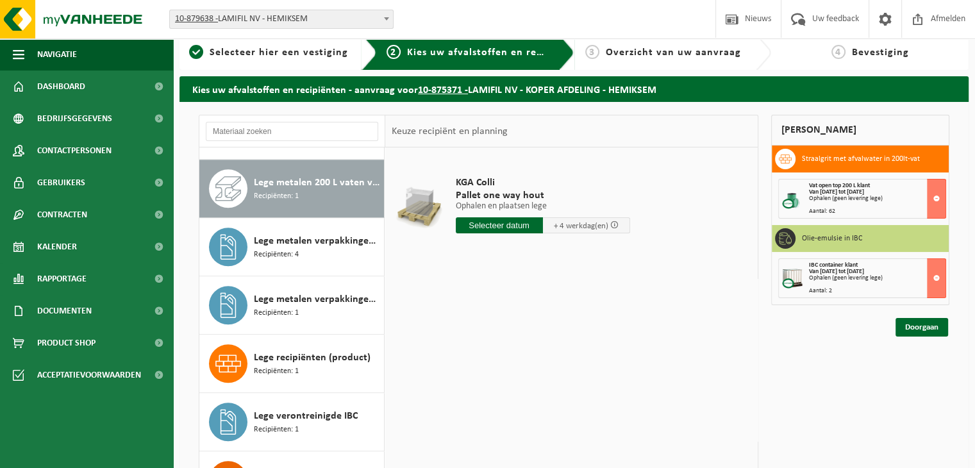
scroll to position [0, 0]
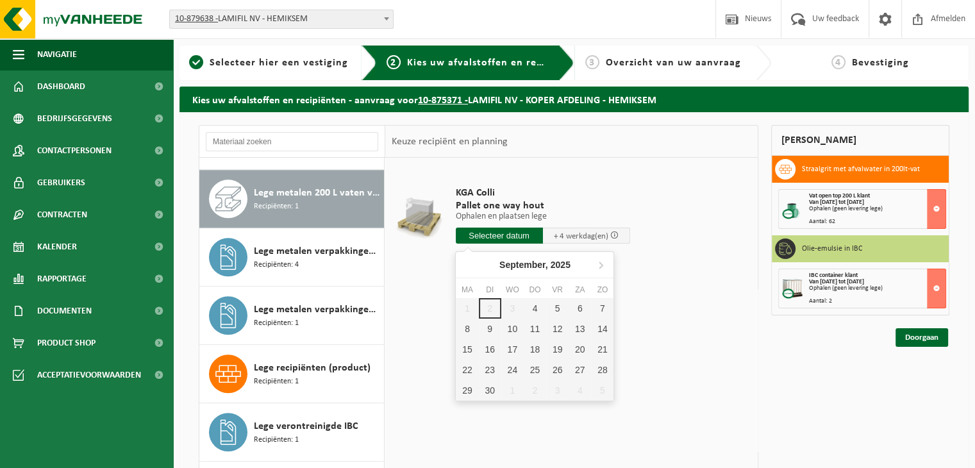
click at [475, 237] on input "text" at bounding box center [499, 236] width 87 height 16
click at [544, 310] on div "4" at bounding box center [535, 308] width 22 height 21
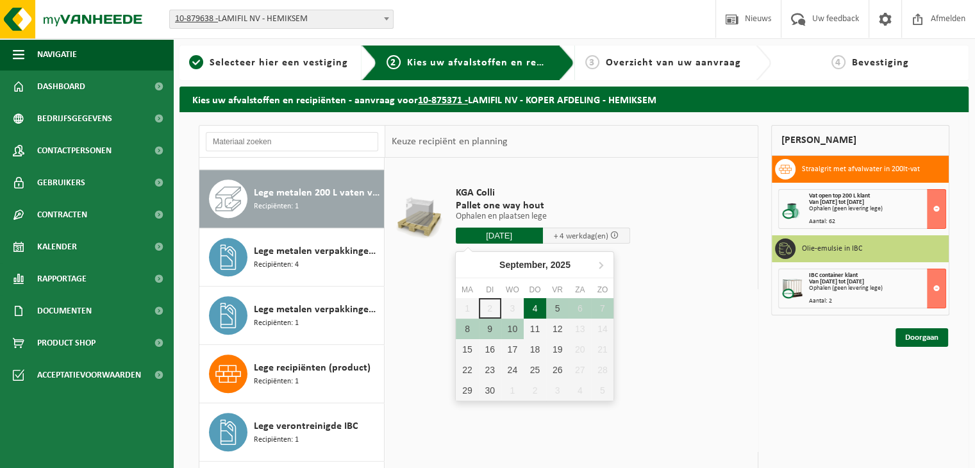
type input "Van 2025-09-04"
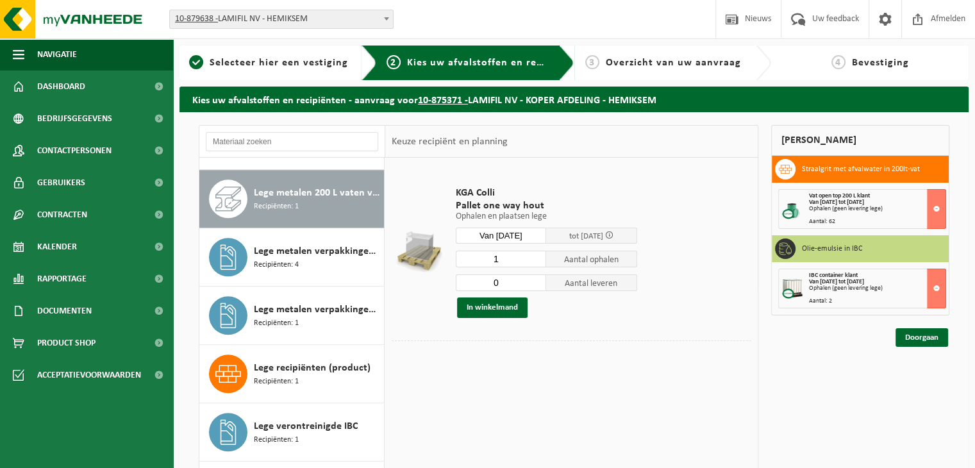
type input "0"
click at [537, 285] on input "0" at bounding box center [501, 282] width 91 height 17
click at [506, 308] on button "In winkelmand" at bounding box center [492, 307] width 71 height 21
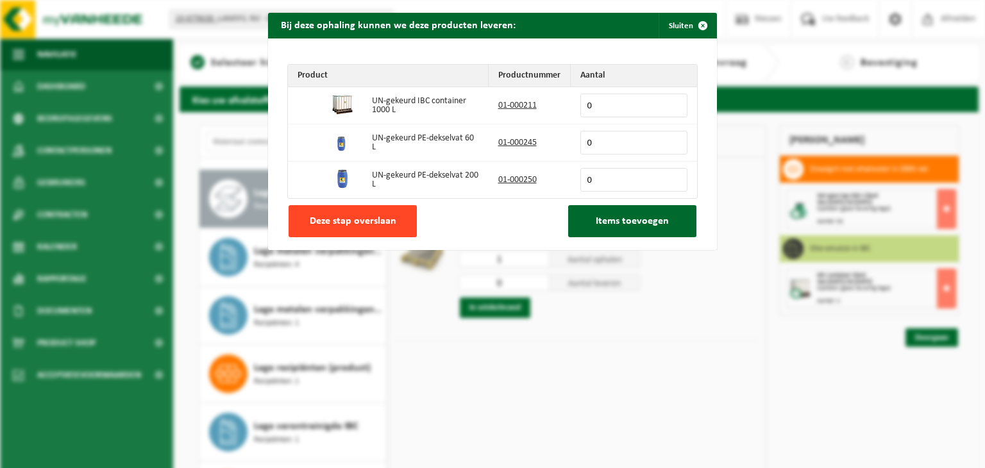
click at [333, 225] on span "Deze stap overslaan" at bounding box center [353, 221] width 87 height 10
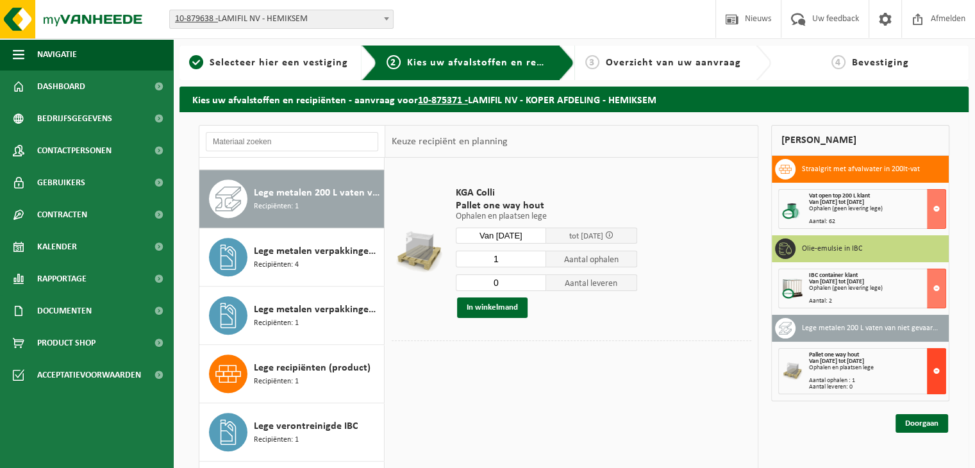
click at [938, 374] on button at bounding box center [936, 371] width 19 height 46
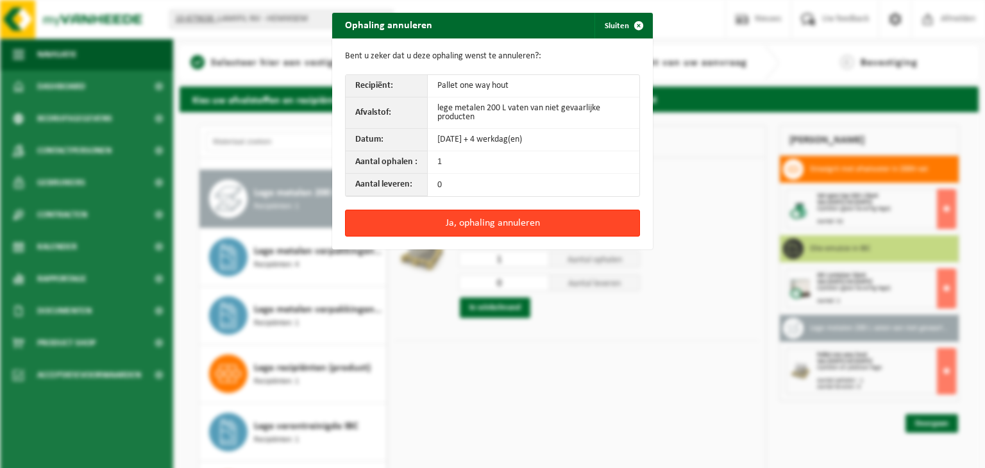
click at [475, 223] on button "Ja, ophaling annuleren" at bounding box center [492, 223] width 295 height 27
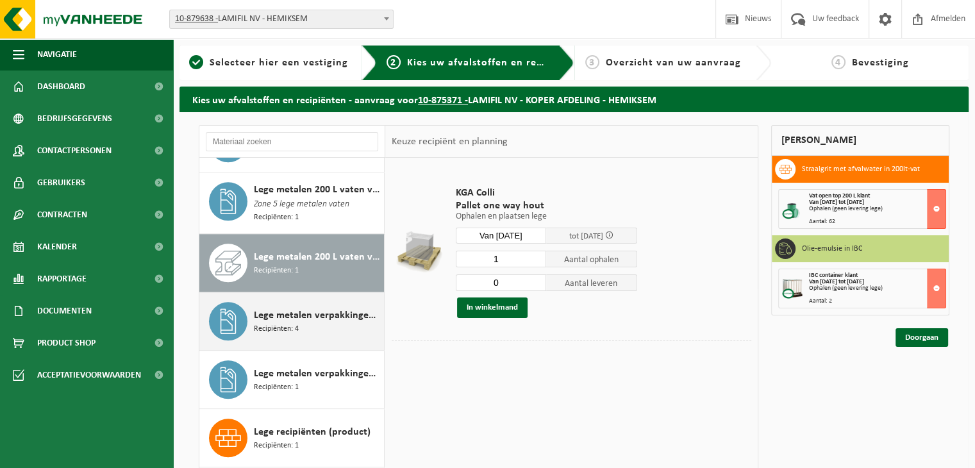
scroll to position [1212, 0]
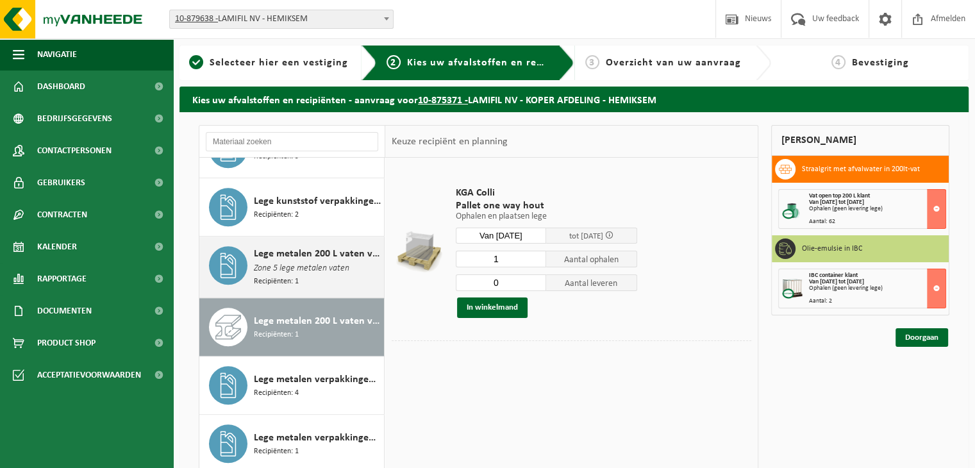
click at [316, 246] on span "Lege metalen 200 L vaten van gevaarlijke producten" at bounding box center [317, 253] width 127 height 15
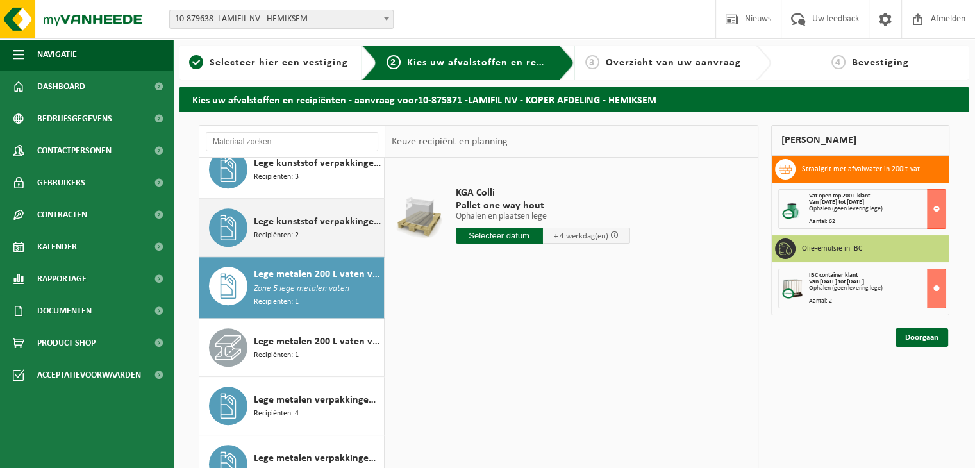
scroll to position [1151, 0]
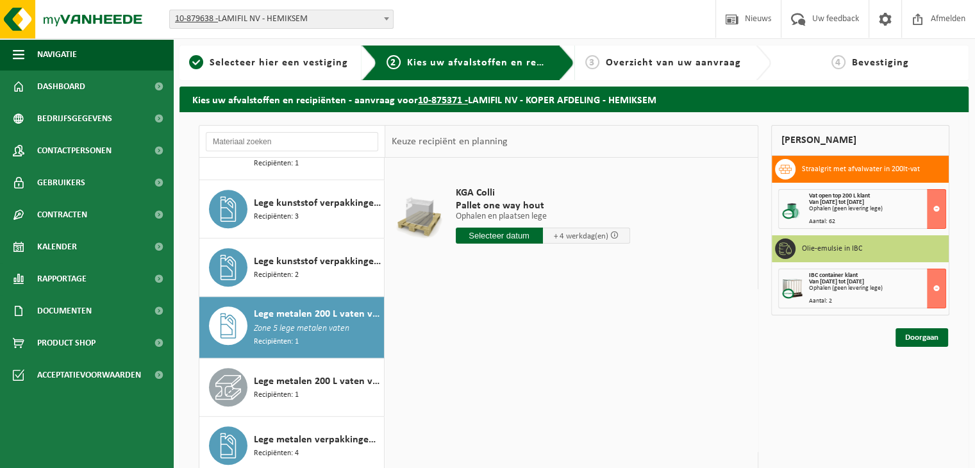
click at [486, 238] on input "text" at bounding box center [499, 236] width 87 height 16
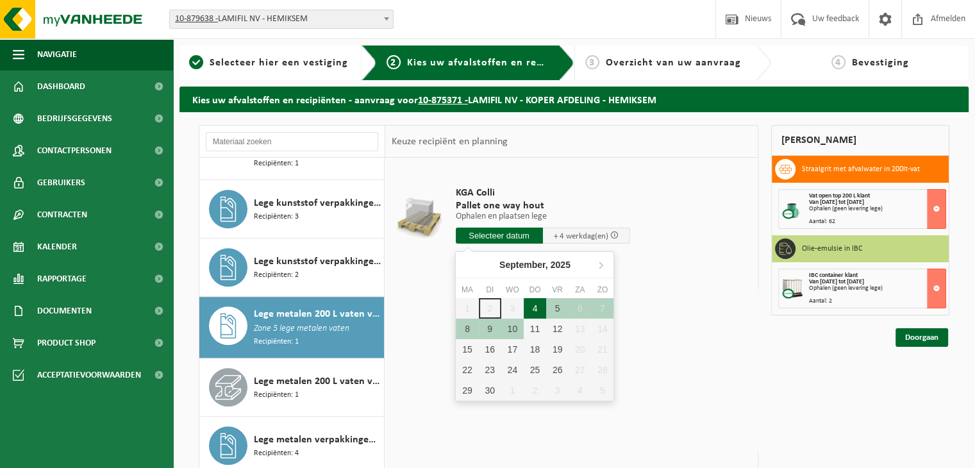
click at [532, 312] on div "4" at bounding box center [535, 308] width 22 height 21
type input "Van 2025-09-04"
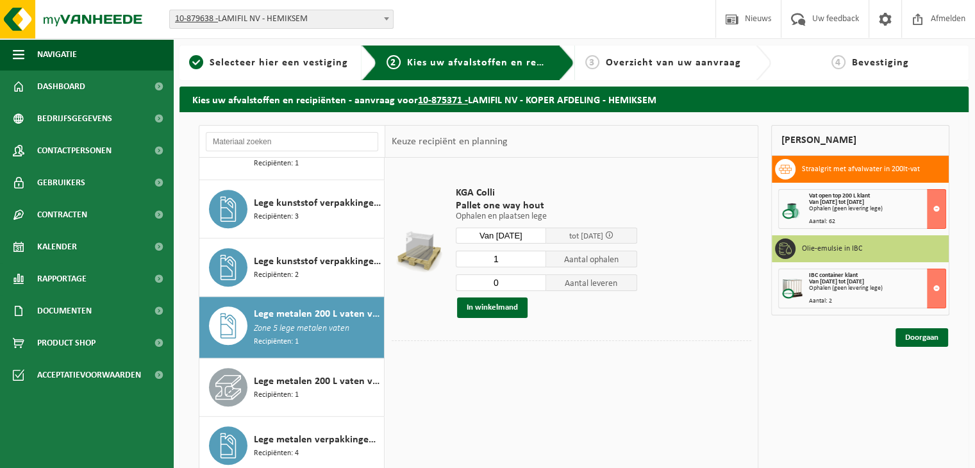
type input "0"
click at [536, 285] on input "0" at bounding box center [501, 282] width 91 height 17
click at [494, 304] on button "In winkelmand" at bounding box center [492, 307] width 71 height 21
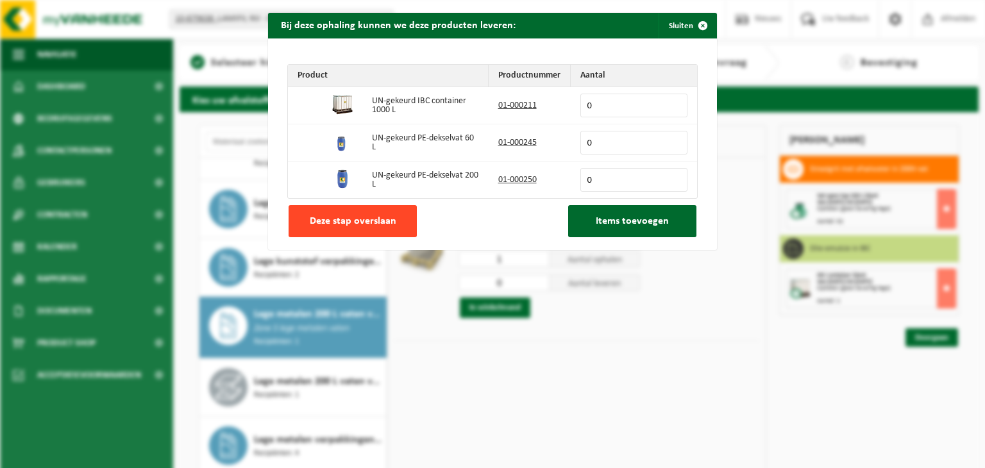
click at [369, 223] on span "Deze stap overslaan" at bounding box center [353, 221] width 87 height 10
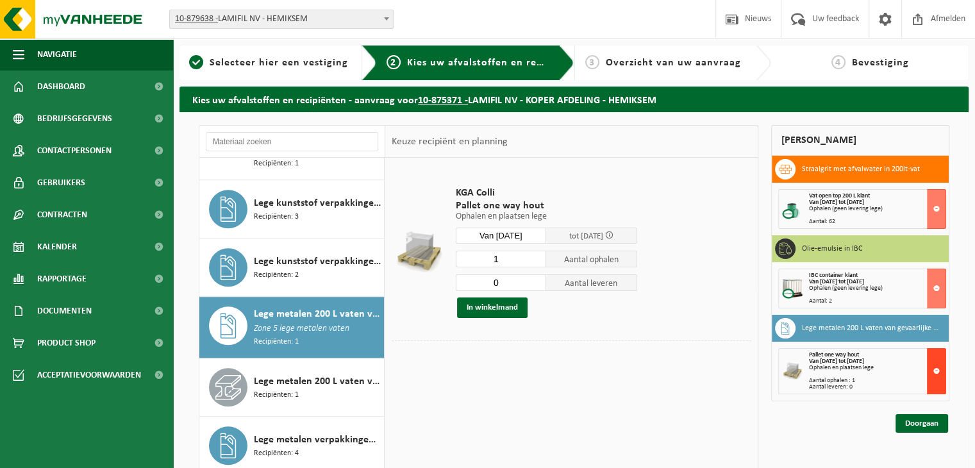
click at [942, 371] on button at bounding box center [936, 371] width 19 height 46
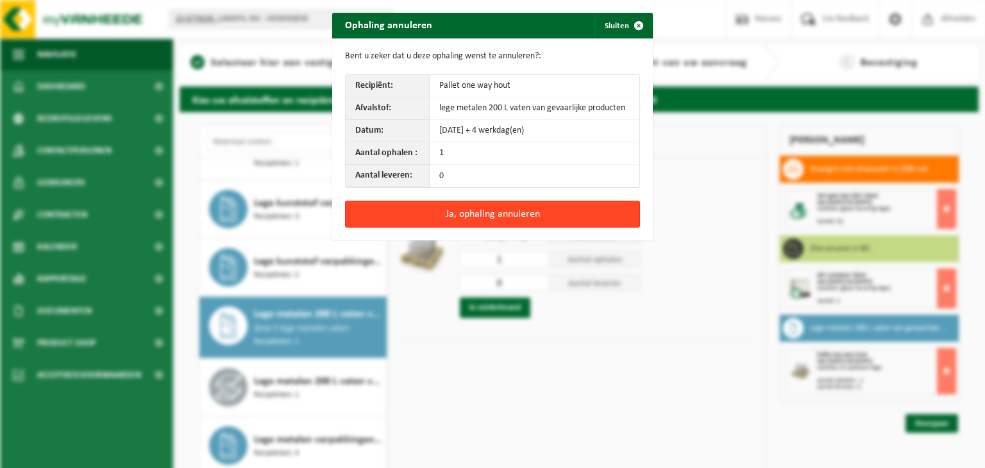
click at [482, 219] on button "Ja, ophaling annuleren" at bounding box center [492, 214] width 295 height 27
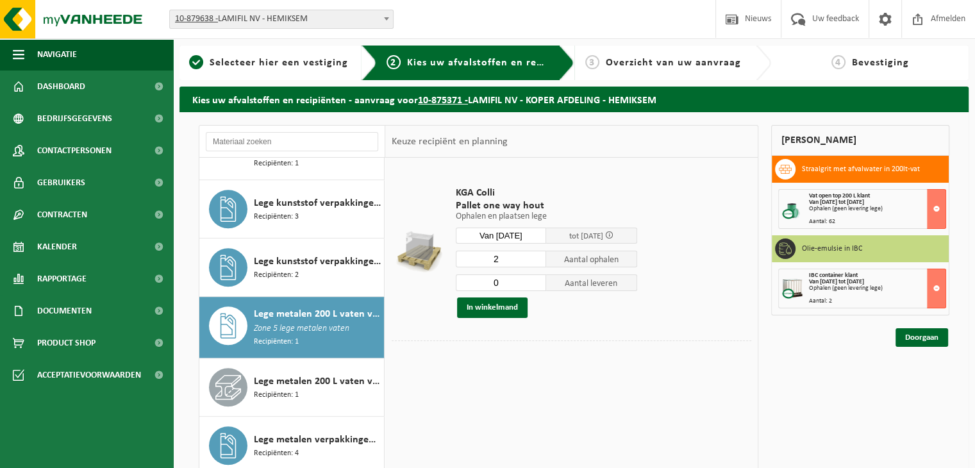
type input "2"
click at [537, 258] on input "2" at bounding box center [501, 259] width 91 height 17
click at [514, 307] on button "In winkelmand" at bounding box center [492, 307] width 71 height 21
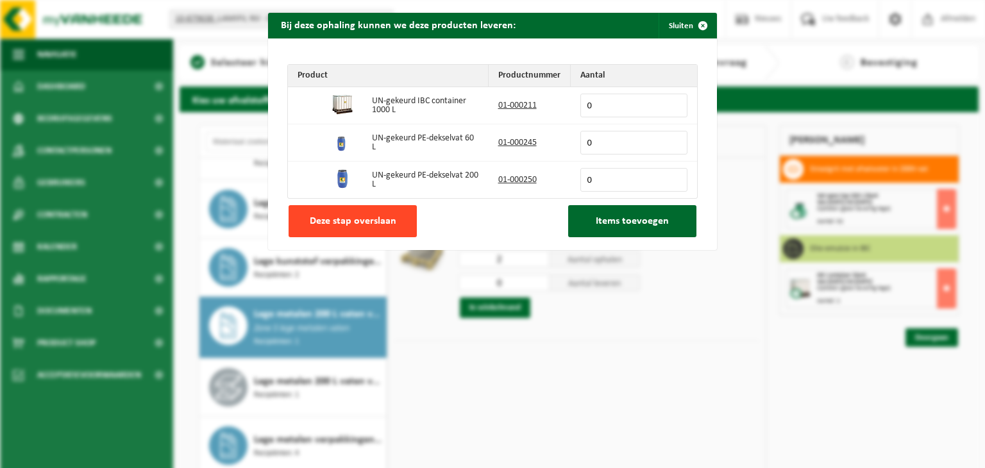
click at [364, 222] on span "Deze stap overslaan" at bounding box center [353, 221] width 87 height 10
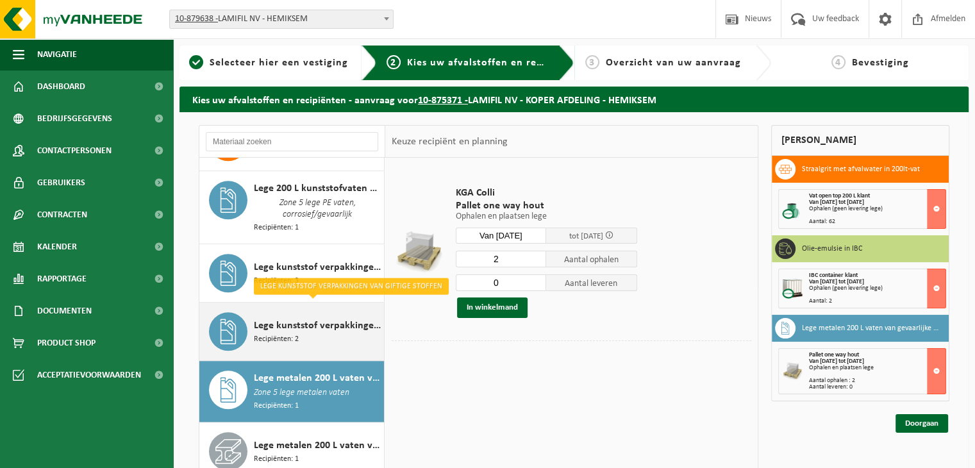
click at [308, 263] on span "Lege kunststof verpakkingen van gevaarlijke stoffen" at bounding box center [317, 267] width 127 height 15
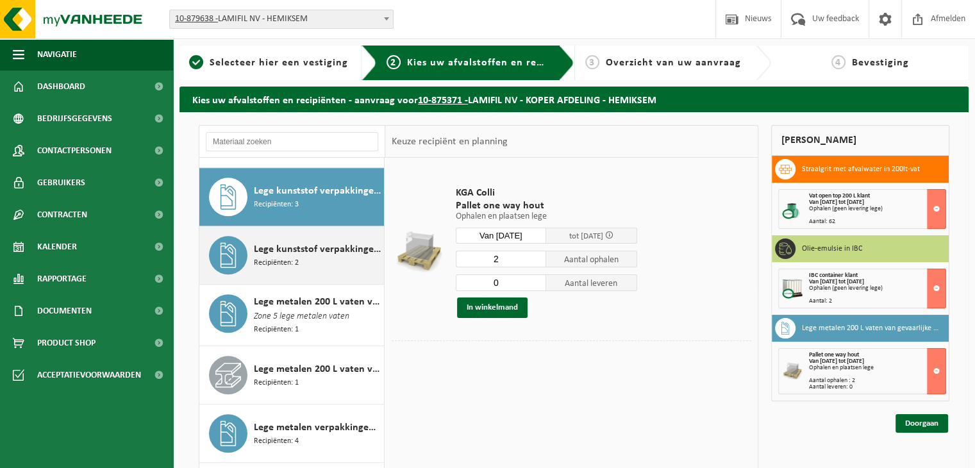
click at [313, 253] on div "Lege kunststof verpakkingen van giftige stoffen Recipiënten: 2" at bounding box center [317, 255] width 127 height 38
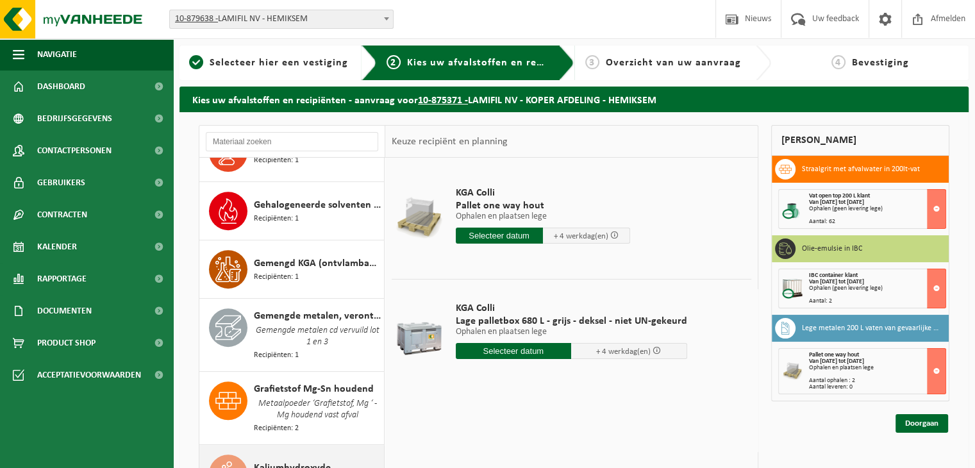
scroll to position [516, 0]
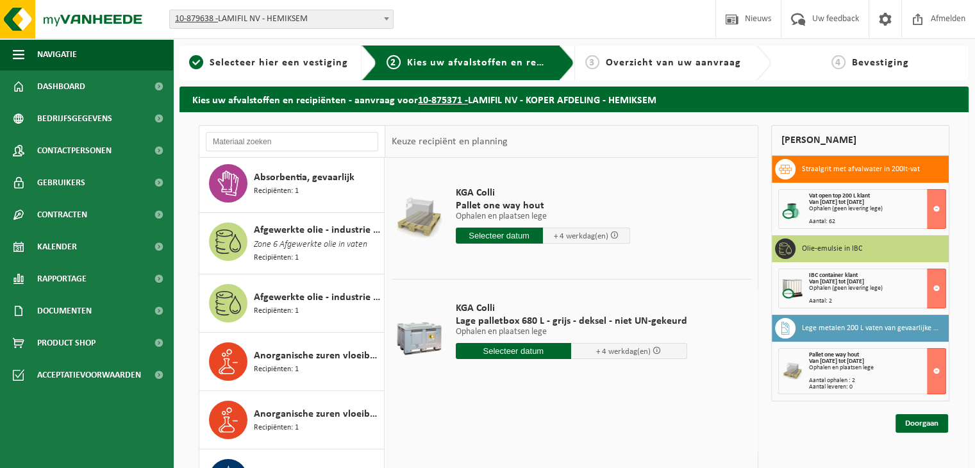
click at [304, 290] on span "Afgewerkte olie - industrie in IBC" at bounding box center [317, 297] width 127 height 15
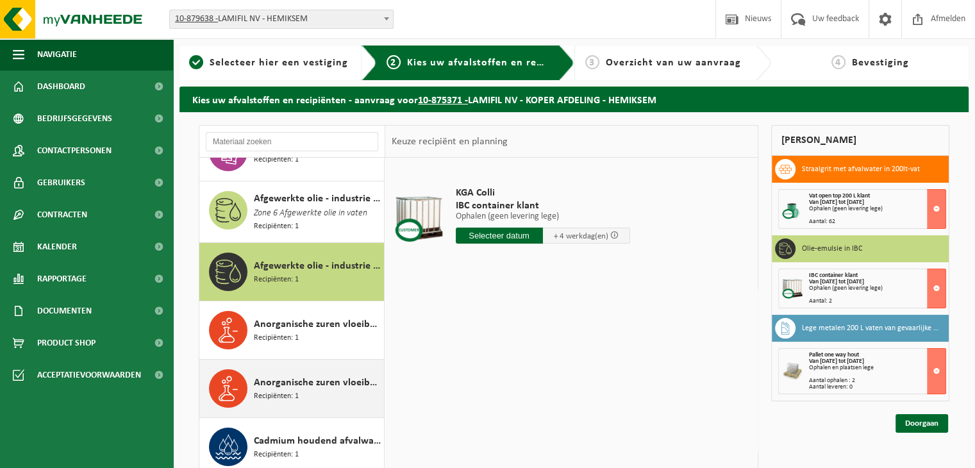
scroll to position [0, 0]
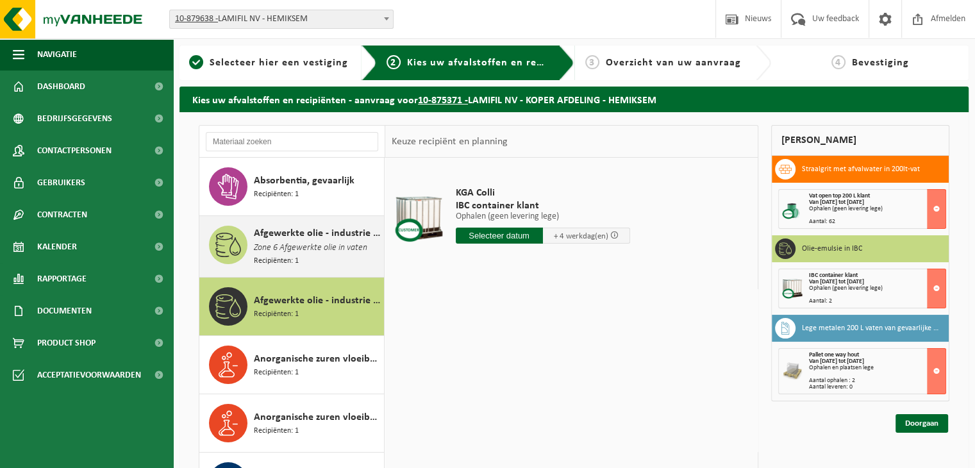
click at [297, 251] on span "Zone 6 Afgewerkte olie in vaten" at bounding box center [310, 248] width 113 height 14
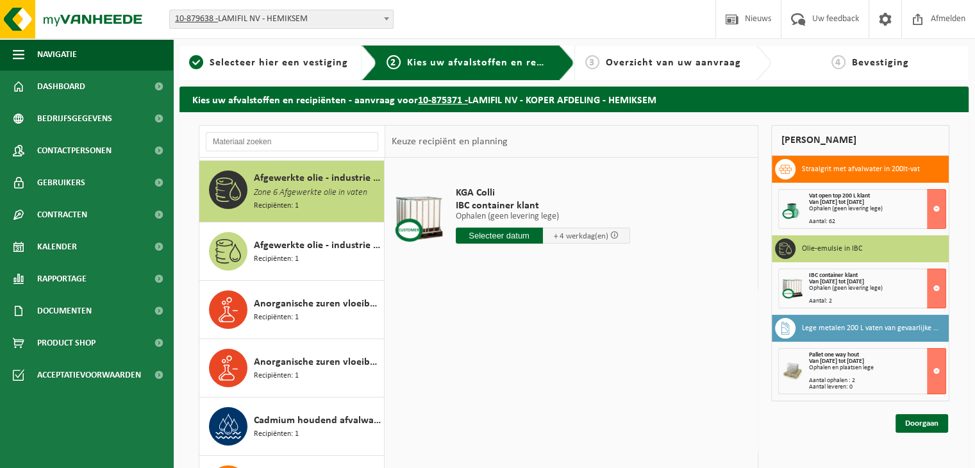
scroll to position [58, 0]
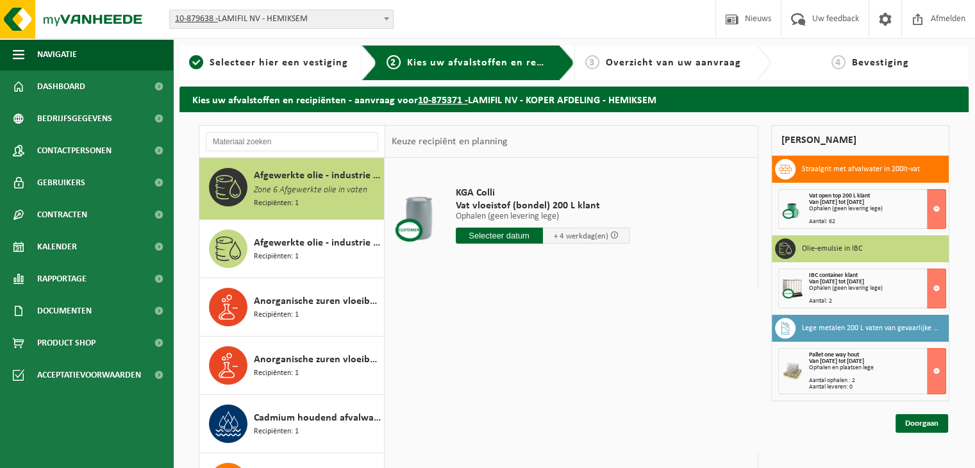
click at [514, 235] on input "text" at bounding box center [499, 236] width 87 height 16
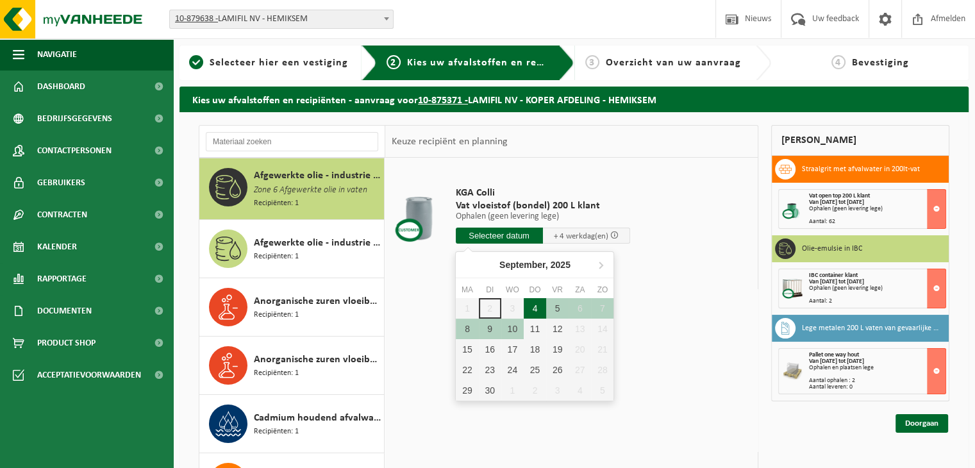
click at [535, 303] on div "4" at bounding box center [535, 308] width 22 height 21
type input "Van 2025-09-04"
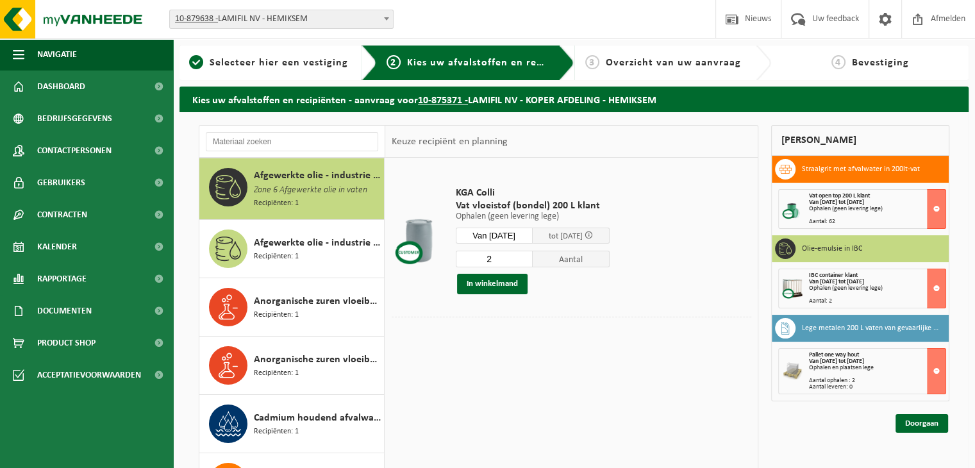
type input "2"
click at [528, 256] on input "2" at bounding box center [494, 259] width 77 height 17
click at [513, 280] on button "In winkelmand" at bounding box center [492, 284] width 71 height 21
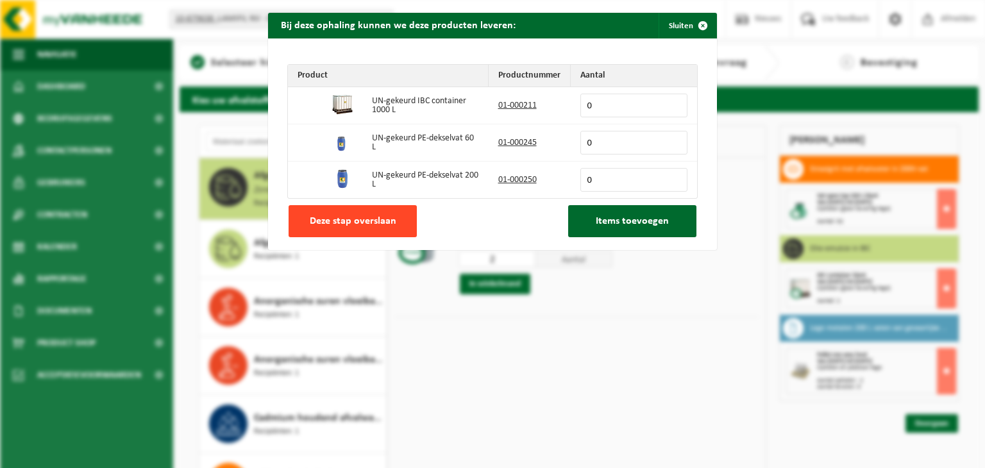
click at [361, 216] on span "Deze stap overslaan" at bounding box center [353, 221] width 87 height 10
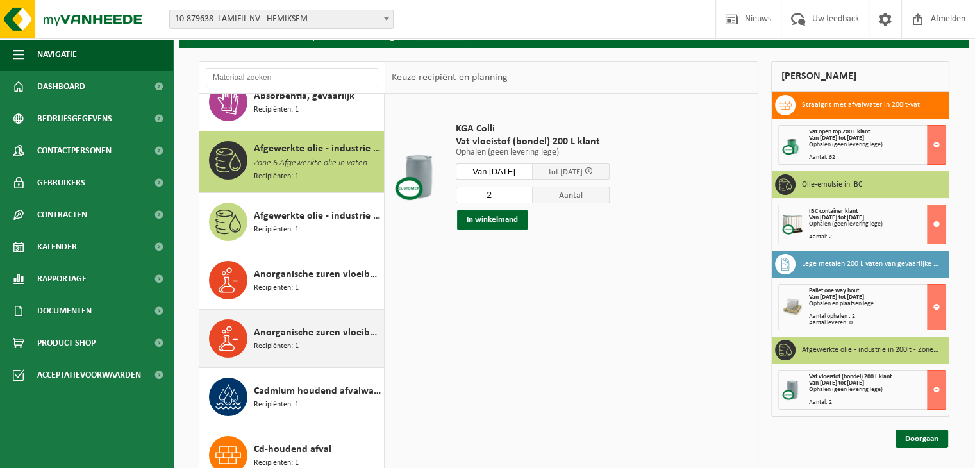
scroll to position [0, 0]
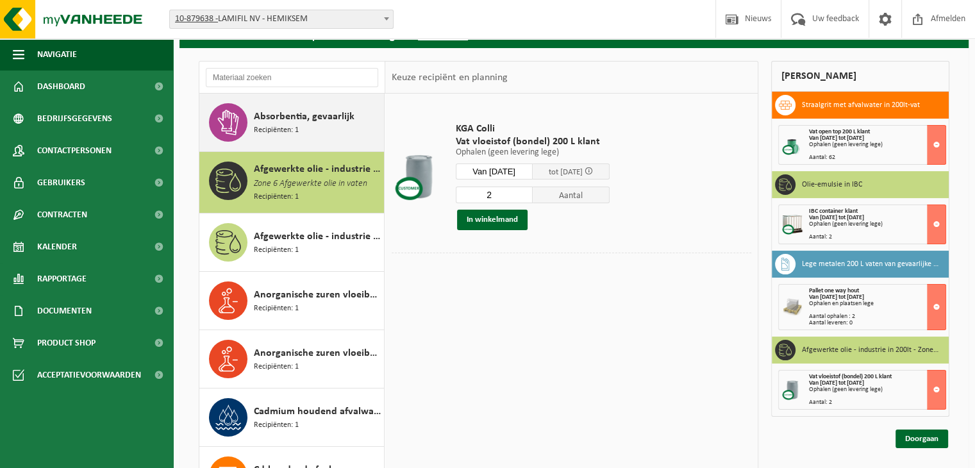
click at [329, 124] on div "Absorbentia, gevaarlijk Recipiënten: 1" at bounding box center [317, 122] width 127 height 38
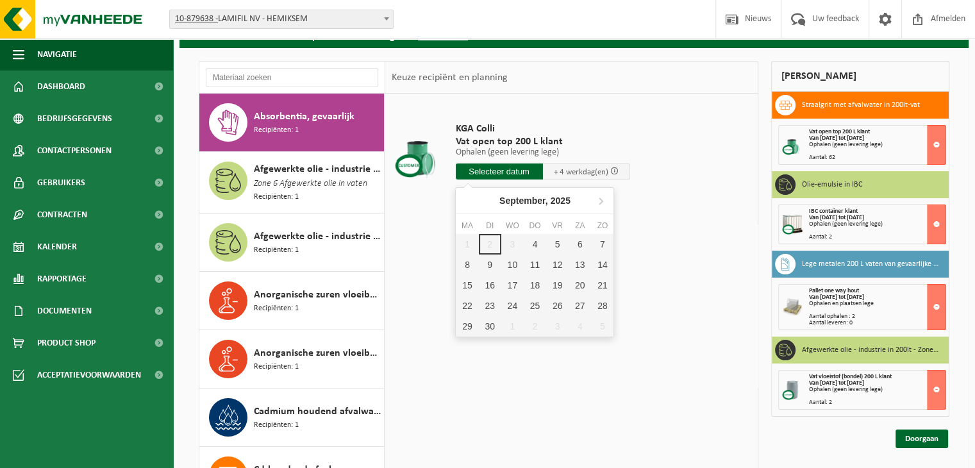
click at [480, 169] on input "text" at bounding box center [499, 171] width 87 height 16
click at [533, 239] on div "4" at bounding box center [535, 244] width 22 height 21
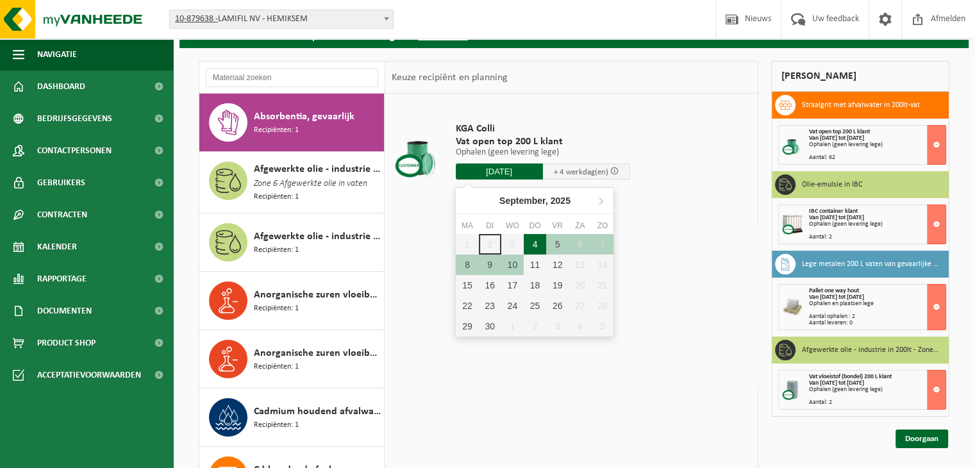
type input "Van 2025-09-04"
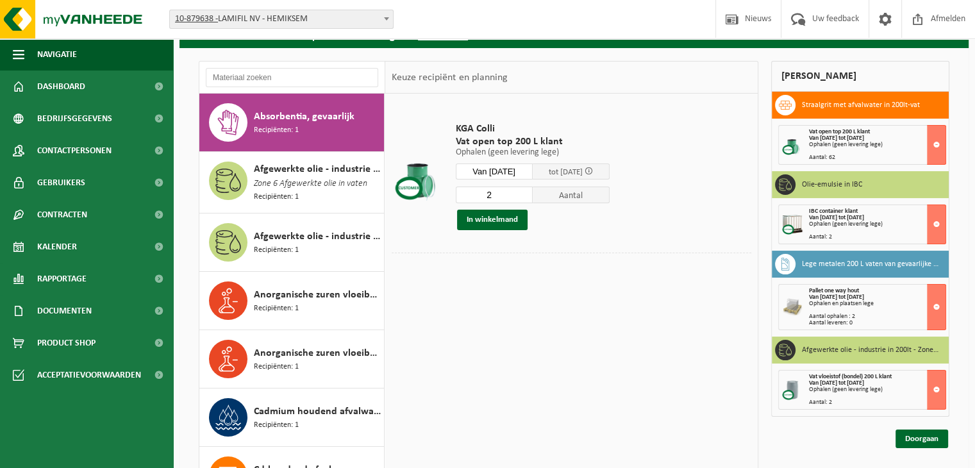
type input "2"
click at [528, 192] on input "2" at bounding box center [494, 195] width 77 height 17
click at [501, 219] on button "In winkelmand" at bounding box center [492, 220] width 71 height 21
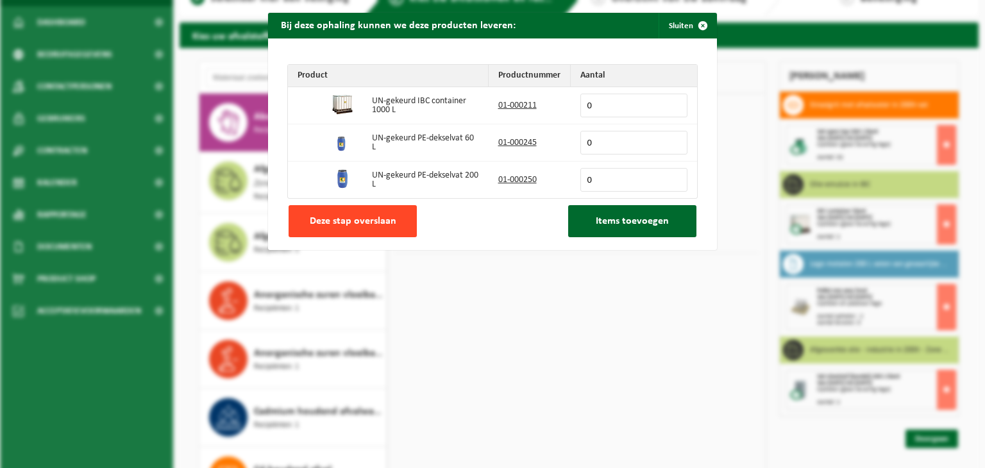
click at [344, 217] on span "Deze stap overslaan" at bounding box center [353, 221] width 87 height 10
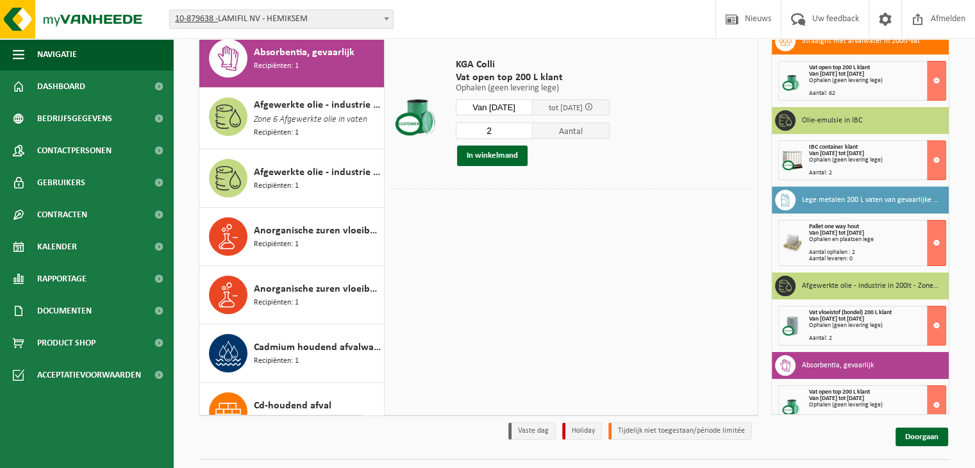
scroll to position [15, 0]
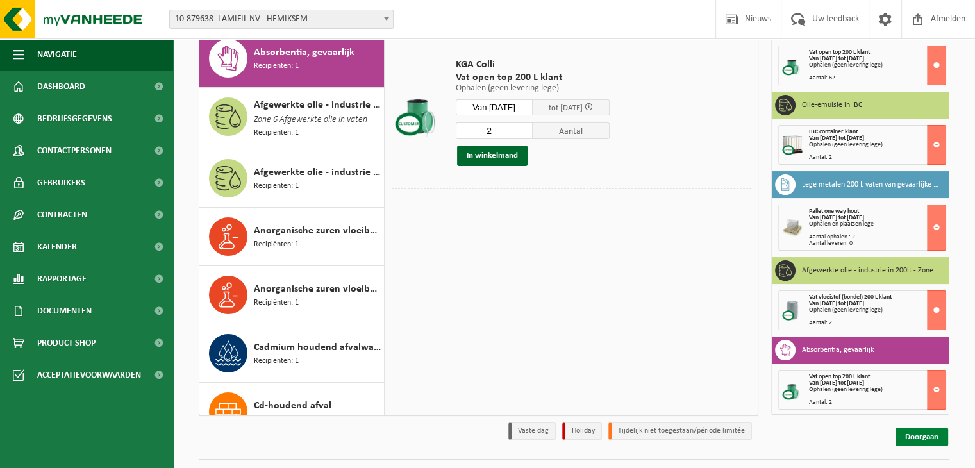
click at [928, 428] on link "Doorgaan" at bounding box center [922, 437] width 53 height 19
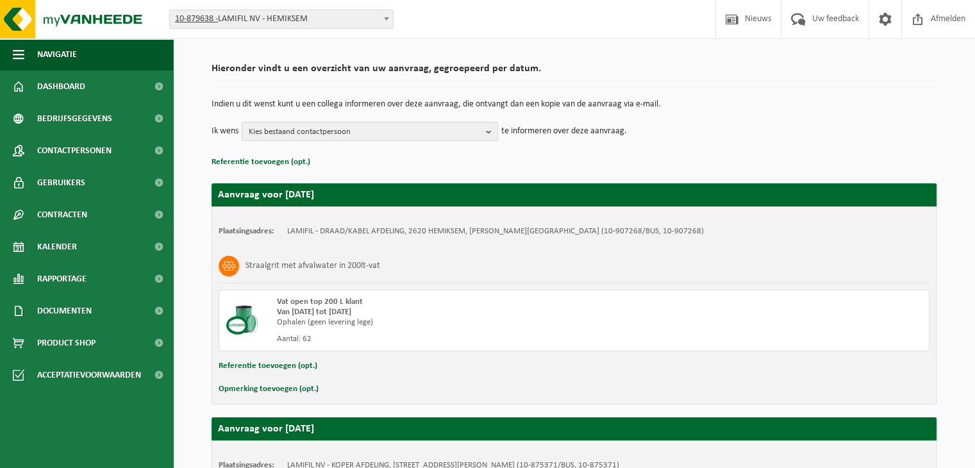
scroll to position [192, 0]
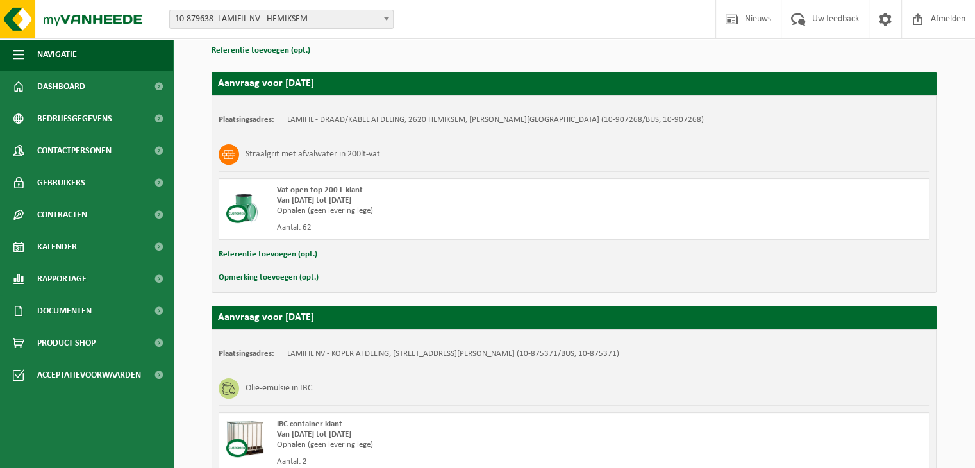
click at [275, 275] on button "Opmerking toevoegen (opt.)" at bounding box center [269, 277] width 100 height 17
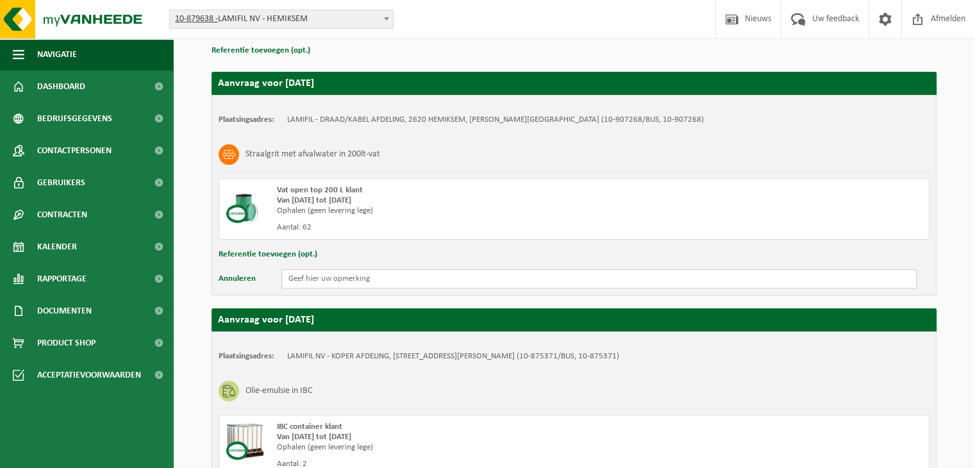
click at [304, 275] on input "text" at bounding box center [598, 278] width 635 height 19
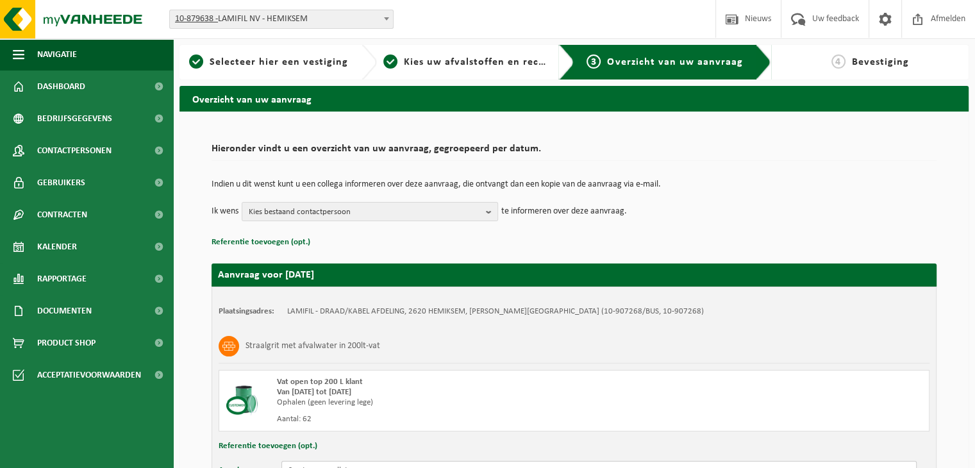
scroll to position [0, 0]
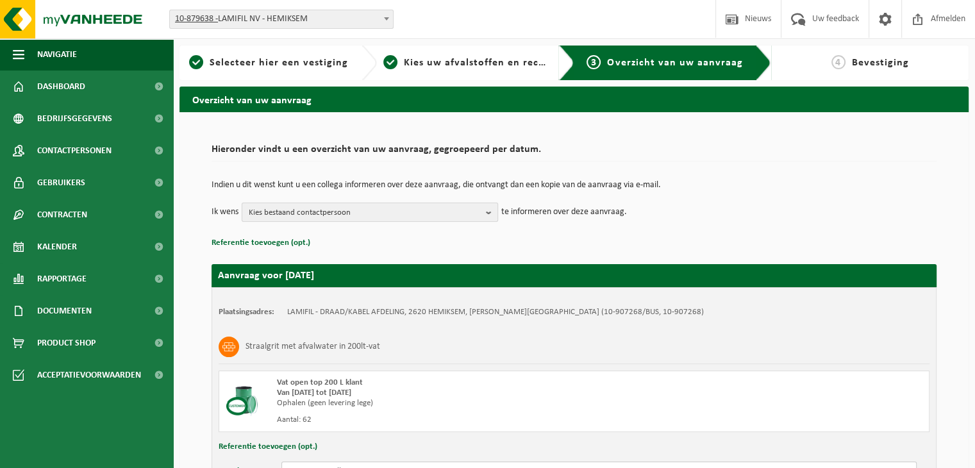
type input "2 vaten per pallet"
click at [324, 207] on span "Kies bestaand contactpersoon" at bounding box center [365, 212] width 232 height 19
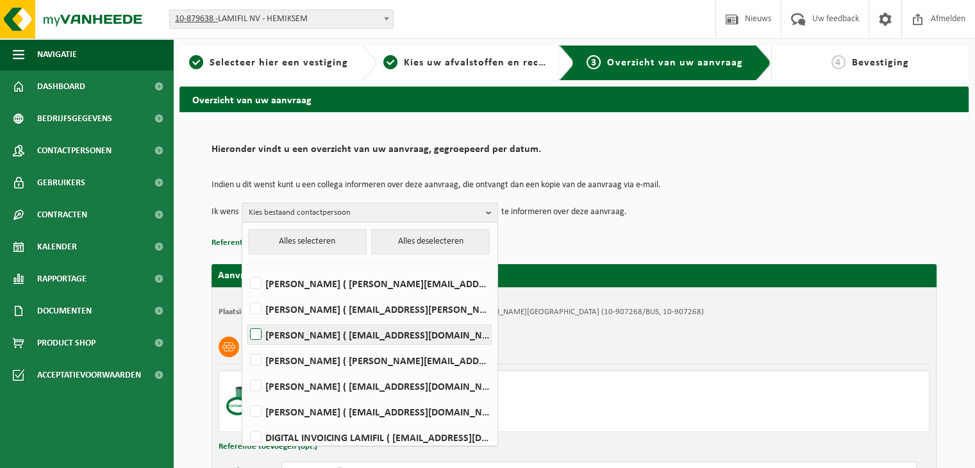
click at [253, 337] on label "[PERSON_NAME] ( [EMAIL_ADDRESS][DOMAIN_NAME] )" at bounding box center [369, 334] width 244 height 19
click at [246, 319] on input "[PERSON_NAME] ( [EMAIL_ADDRESS][DOMAIN_NAME] )" at bounding box center [245, 318] width 1 height 1
checkbox input "true"
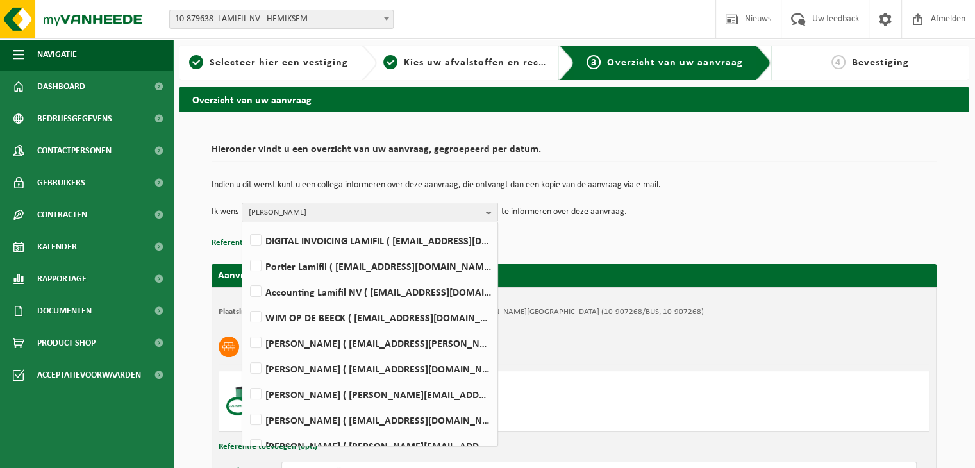
scroll to position [211, 0]
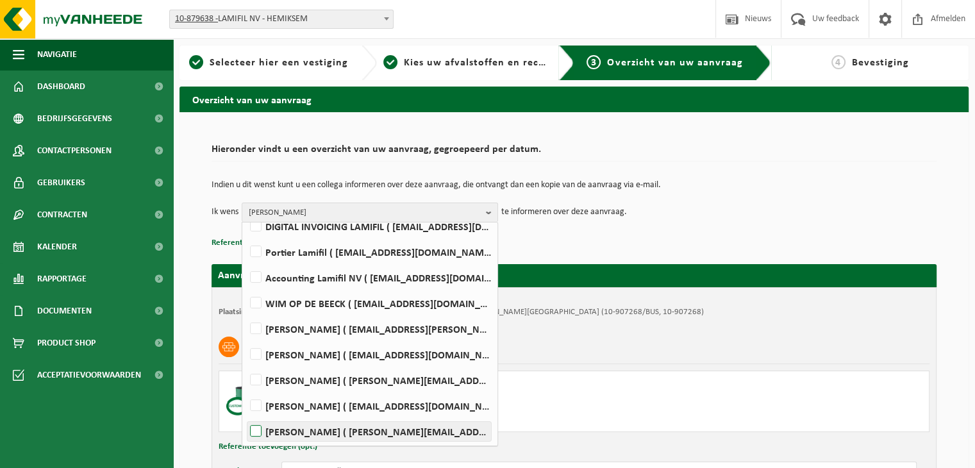
click at [255, 428] on label "[PERSON_NAME] ( [PERSON_NAME][EMAIL_ADDRESS][DOMAIN_NAME] )" at bounding box center [369, 431] width 244 height 19
click at [246, 415] on input "[PERSON_NAME] ( [PERSON_NAME][EMAIL_ADDRESS][DOMAIN_NAME] )" at bounding box center [245, 415] width 1 height 1
checkbox input "true"
click at [623, 238] on p "Referentie toevoegen (opt.)" at bounding box center [574, 243] width 725 height 17
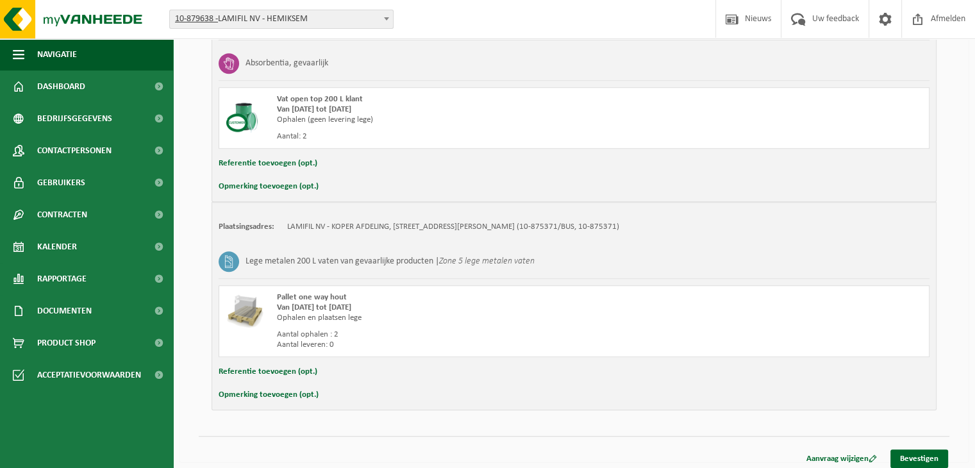
scroll to position [741, 0]
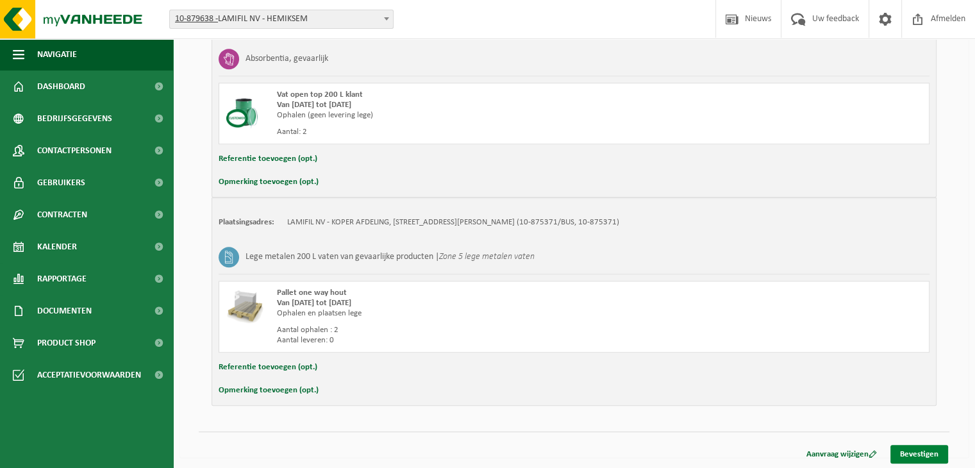
click at [921, 447] on link "Bevestigen" at bounding box center [919, 454] width 58 height 19
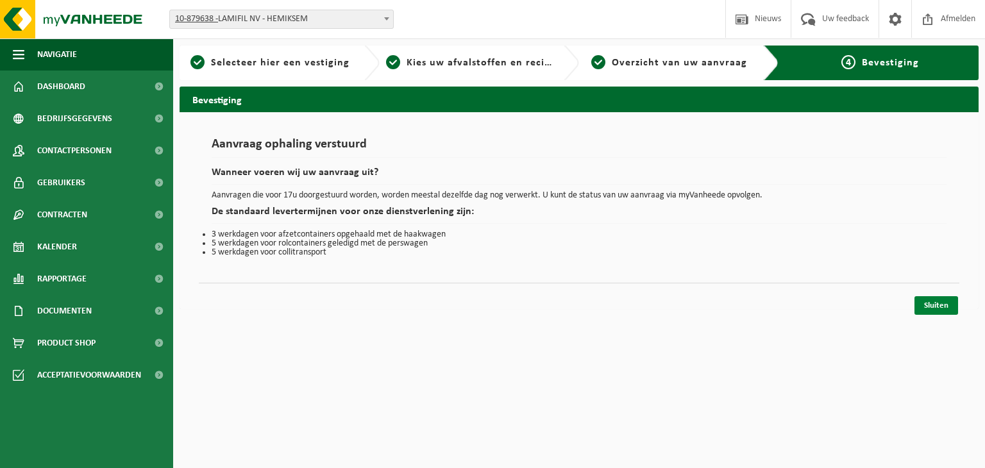
click at [937, 305] on link "Sluiten" at bounding box center [936, 305] width 44 height 19
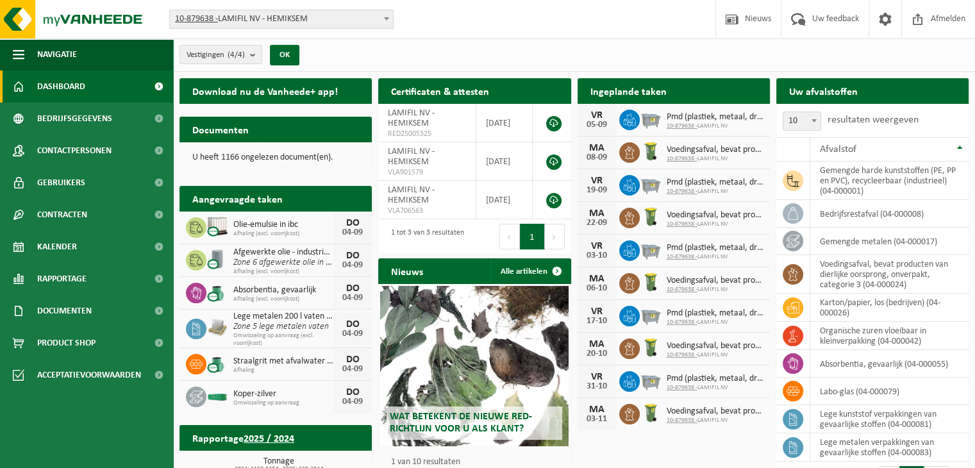
click at [586, 22] on div "Vestiging: 10-879638 - LAMIFIL NV - HEMIKSEM 10-907268 - LAMIFIL - DRAAD/KABEL …" at bounding box center [487, 19] width 975 height 39
